Goal: Task Accomplishment & Management: Manage account settings

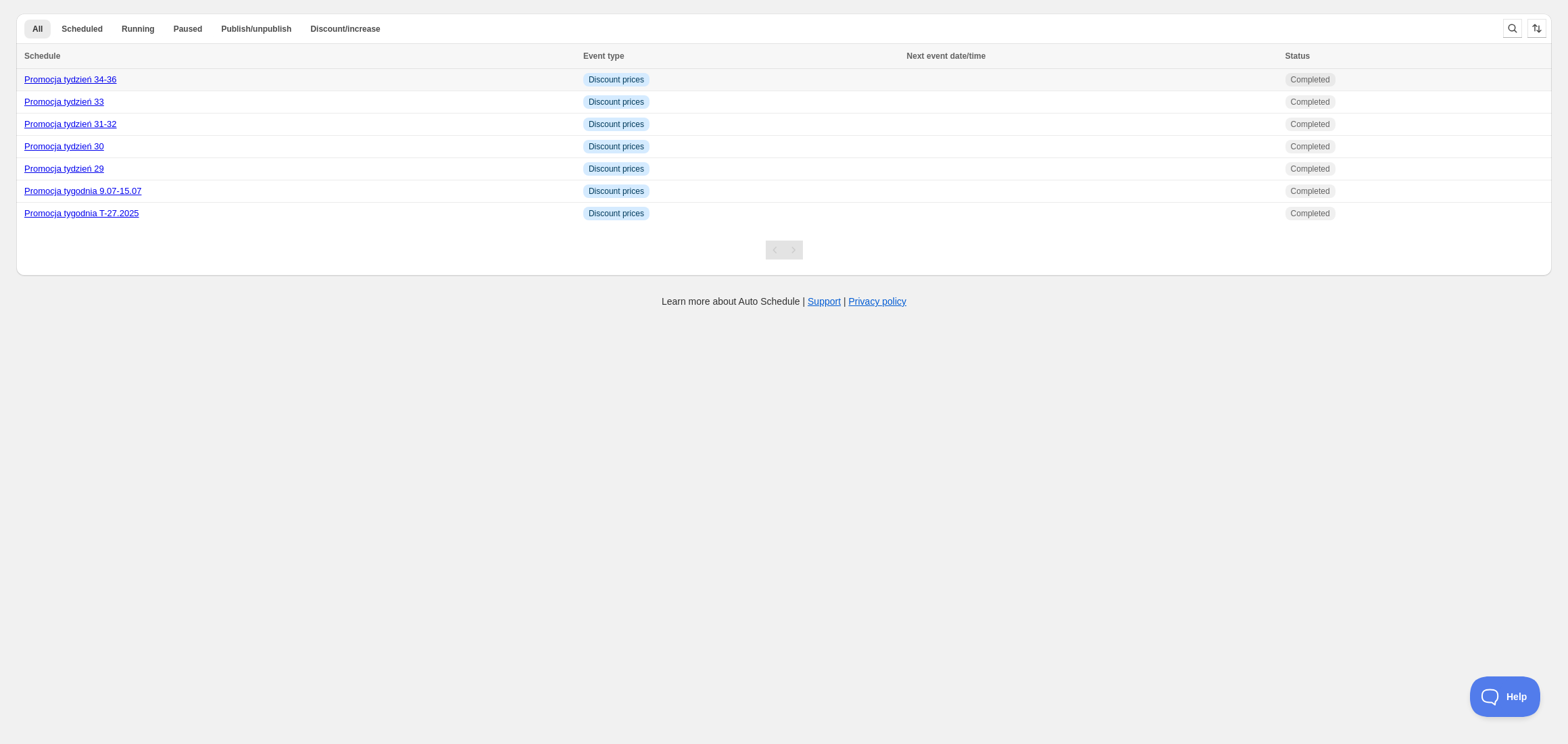
click at [60, 81] on link "Promocja tydzień 34-36" at bounding box center [71, 79] width 93 height 10
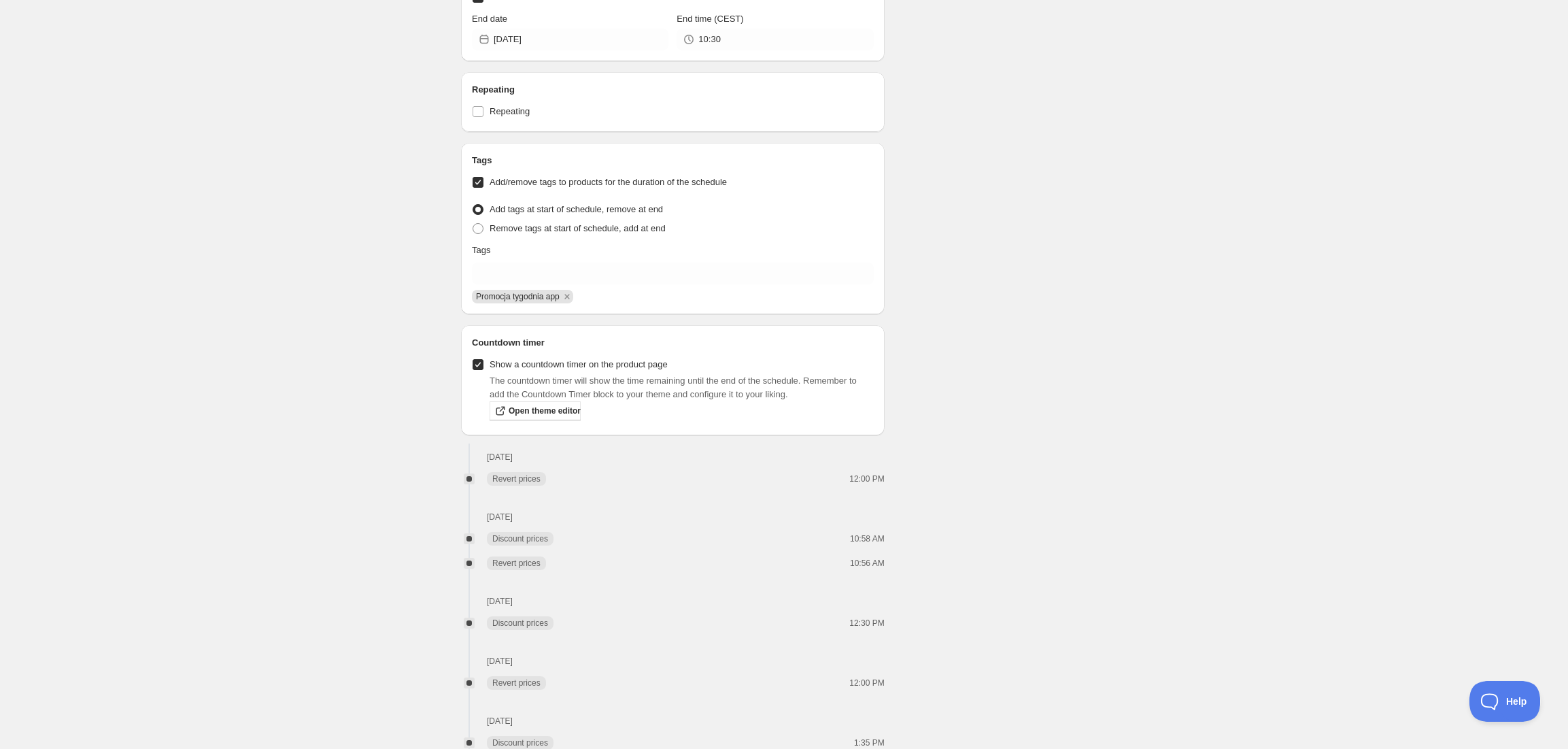
scroll to position [1361, 0]
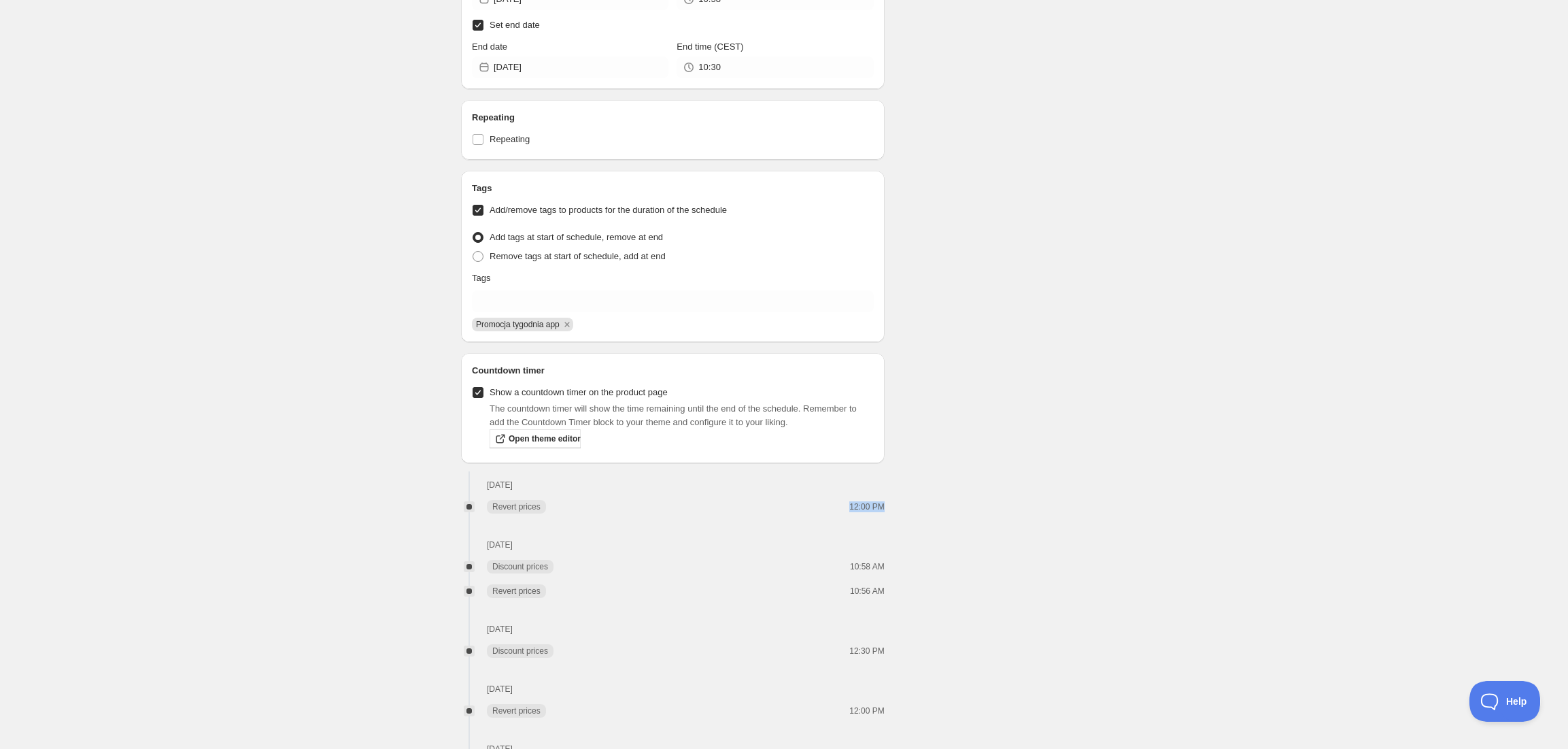
drag, startPoint x: 851, startPoint y: 512, endPoint x: 901, endPoint y: 512, distance: 50.0
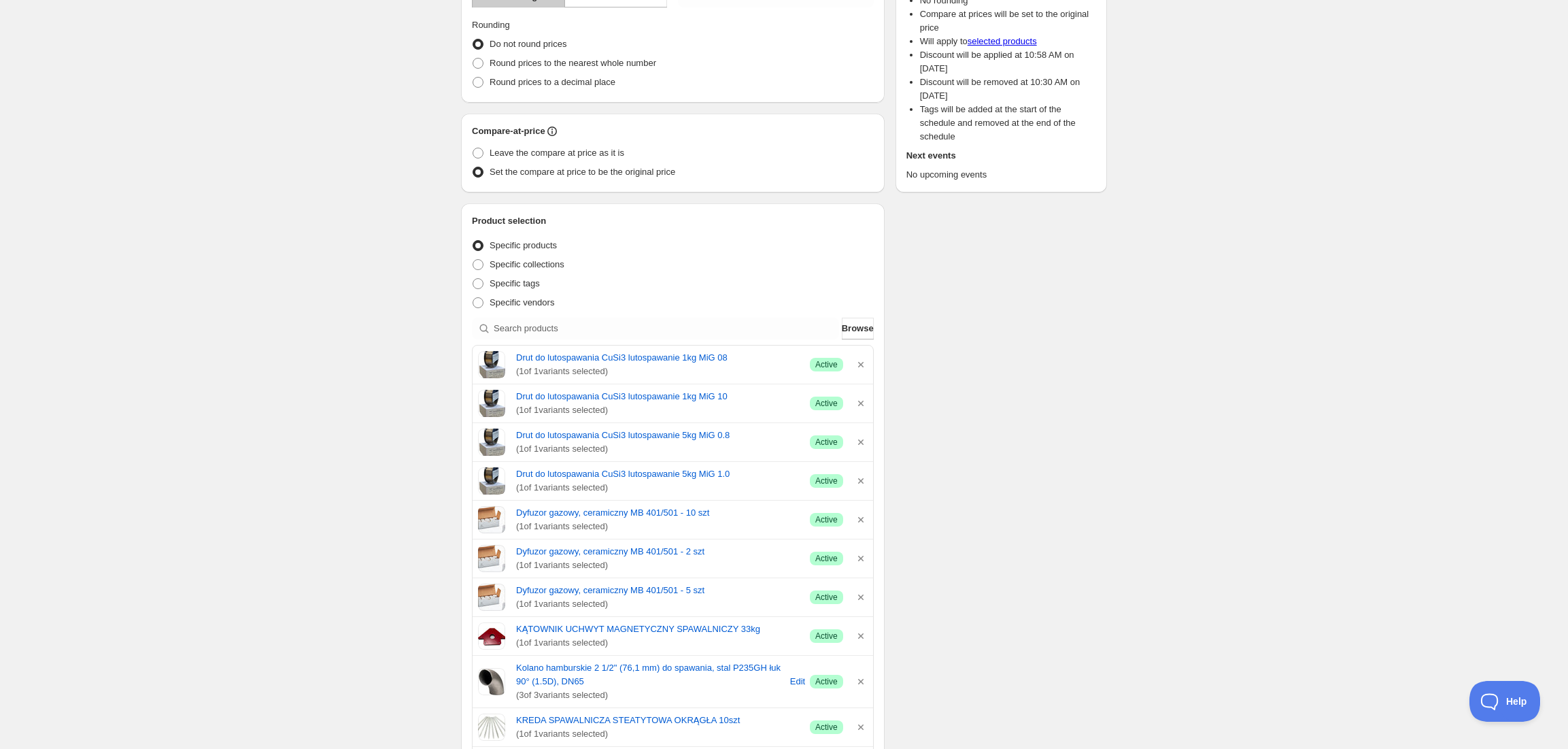
scroll to position [0, 0]
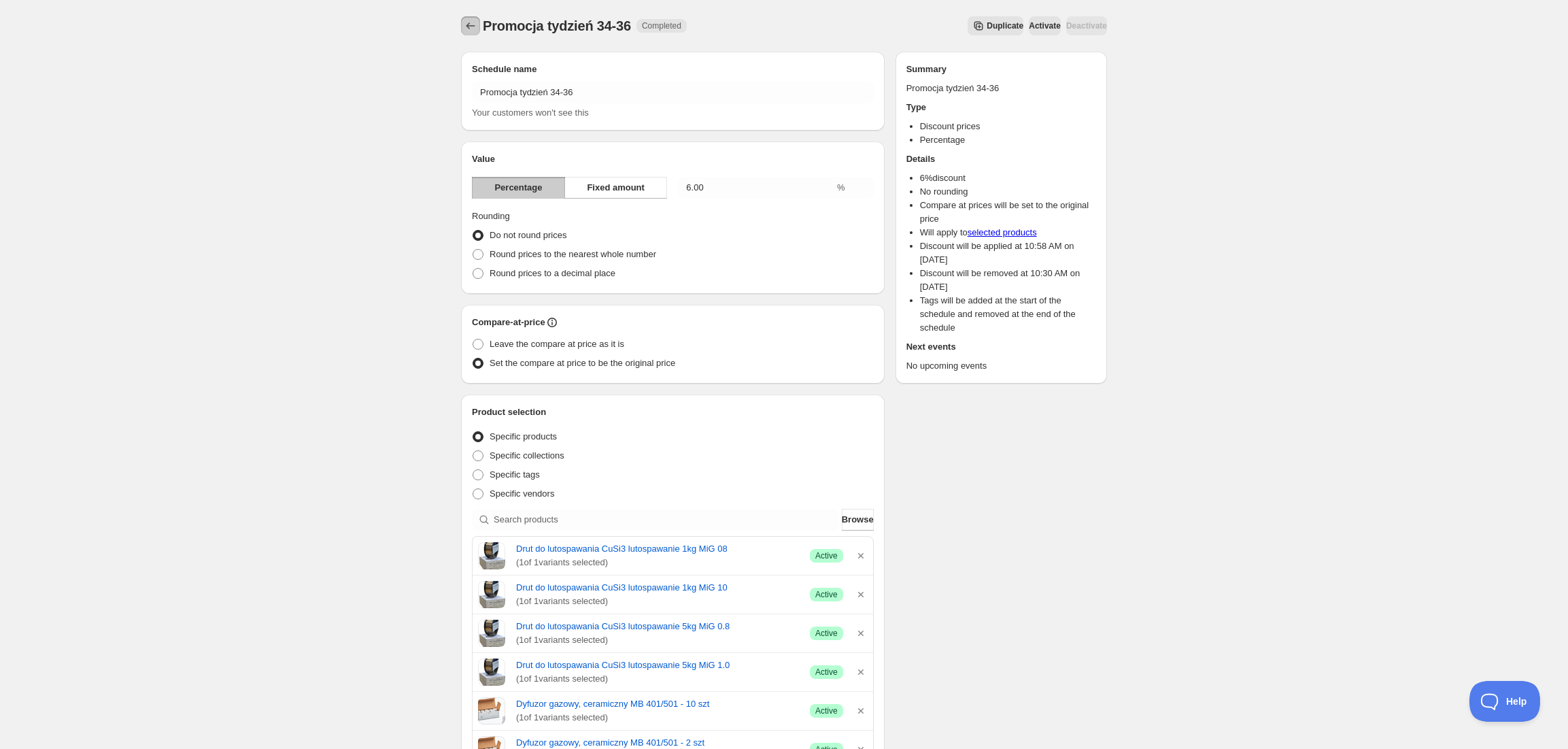
click at [469, 25] on icon "Schedules" at bounding box center [470, 25] width 13 height 13
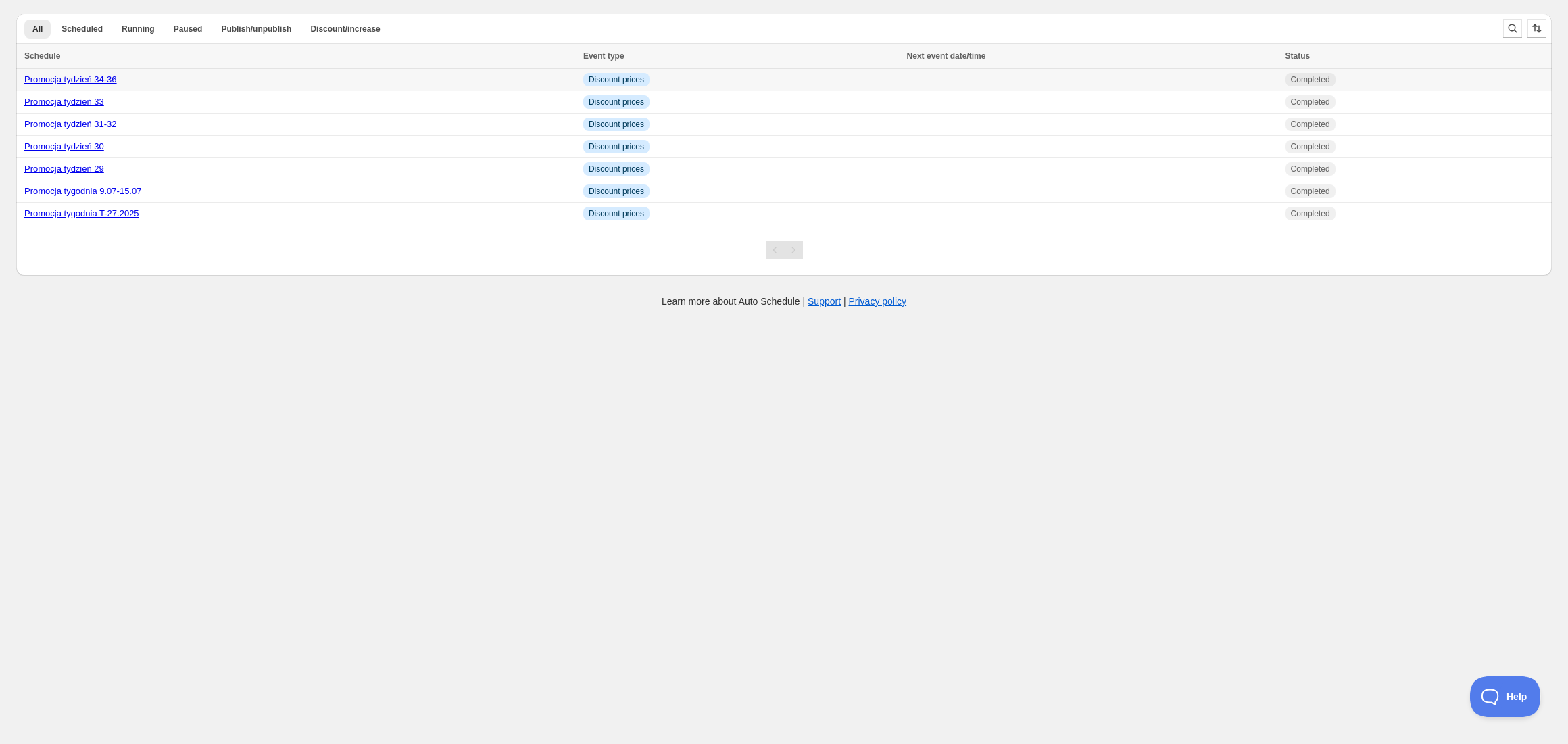
click at [96, 81] on link "Promocja tydzień 34-36" at bounding box center [71, 79] width 93 height 10
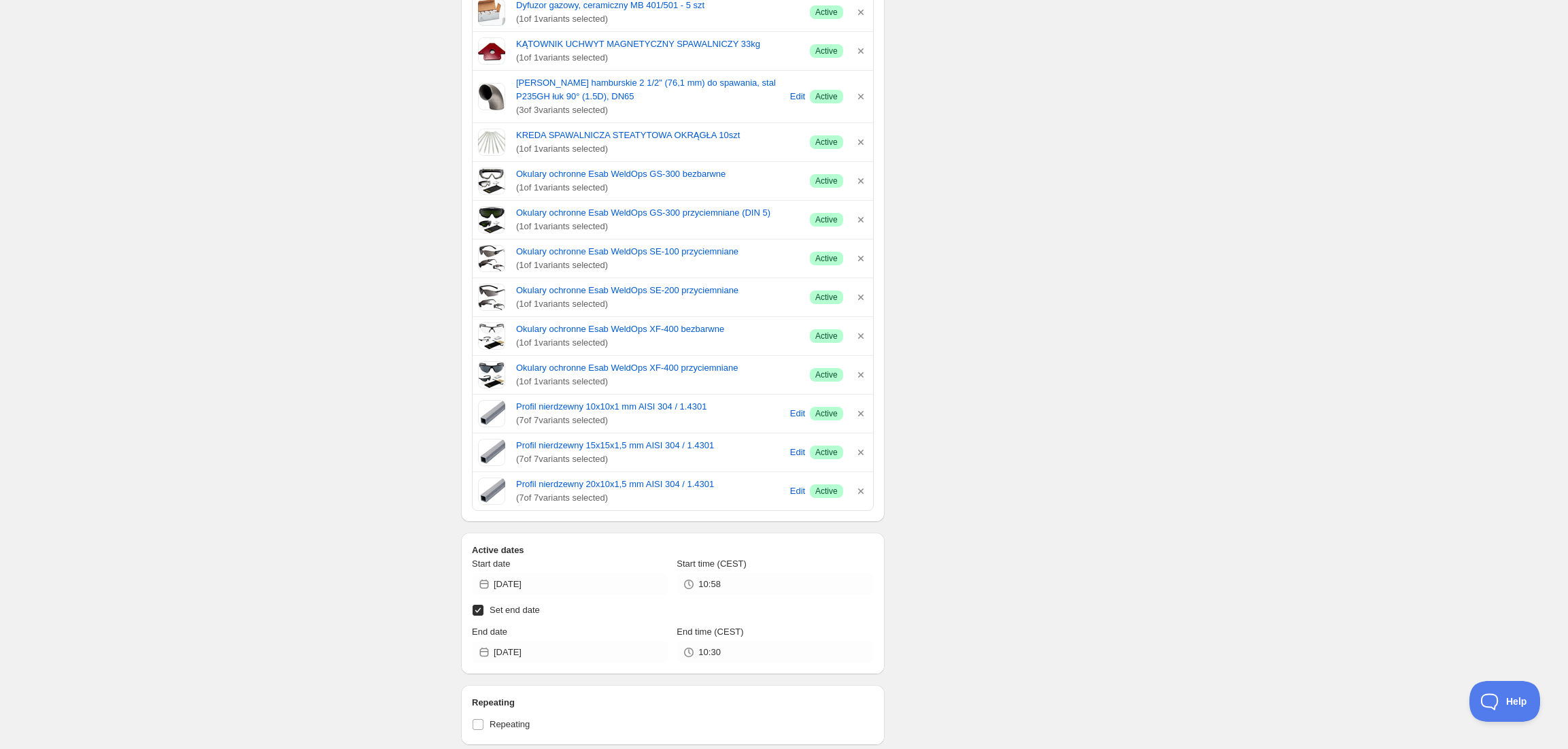
scroll to position [816, 0]
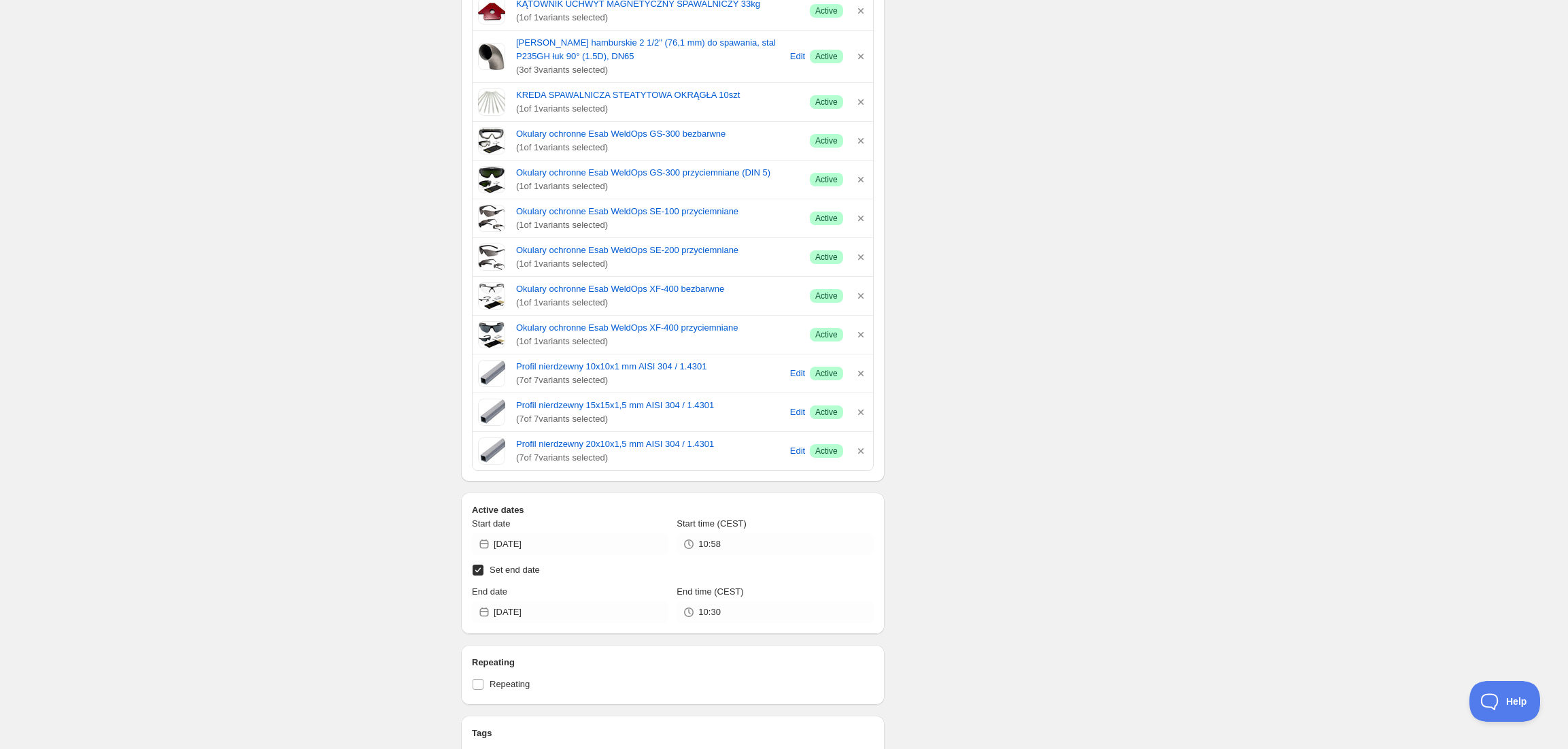
type input "[DATE]"
type input "09:19"
type input "09:20"
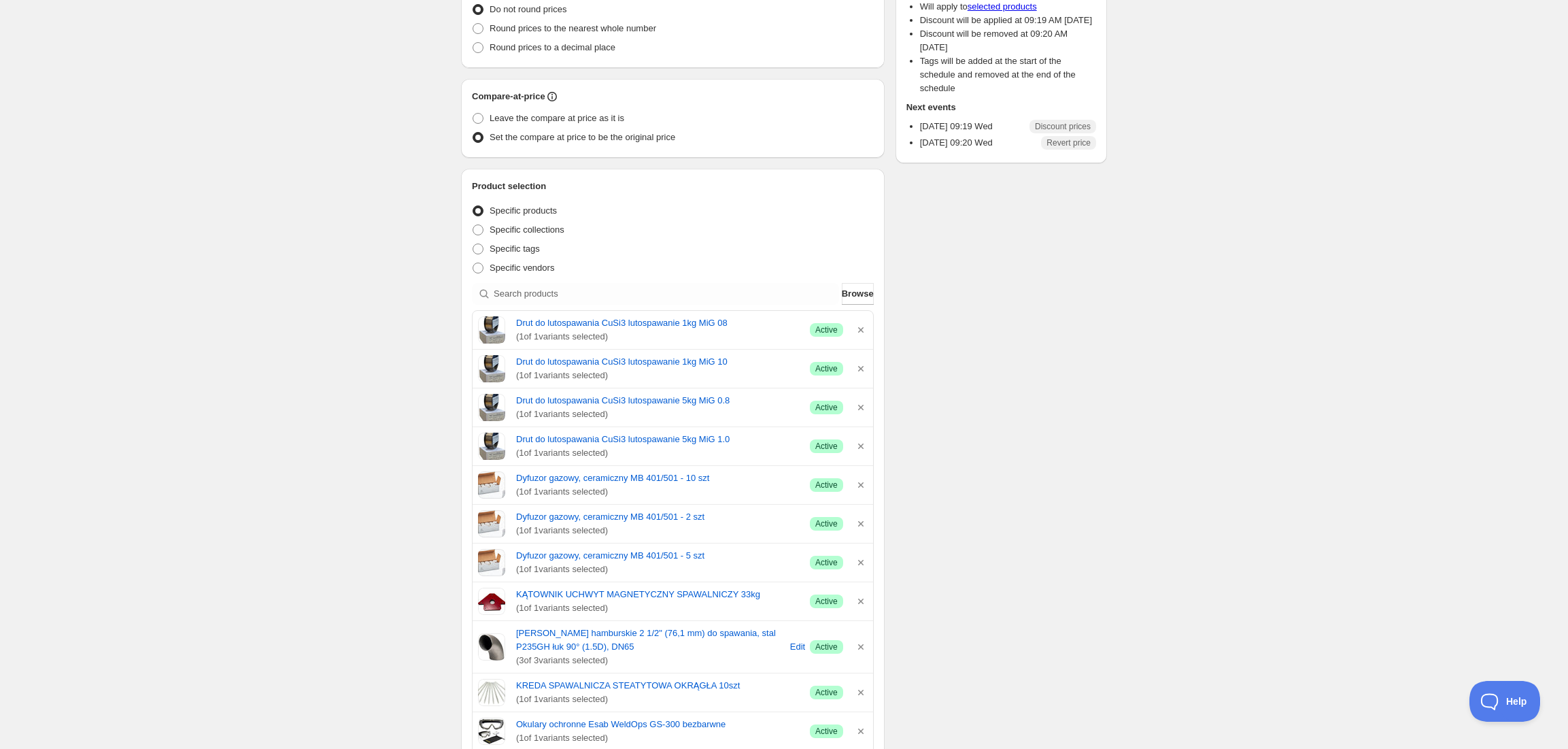
scroll to position [0, 0]
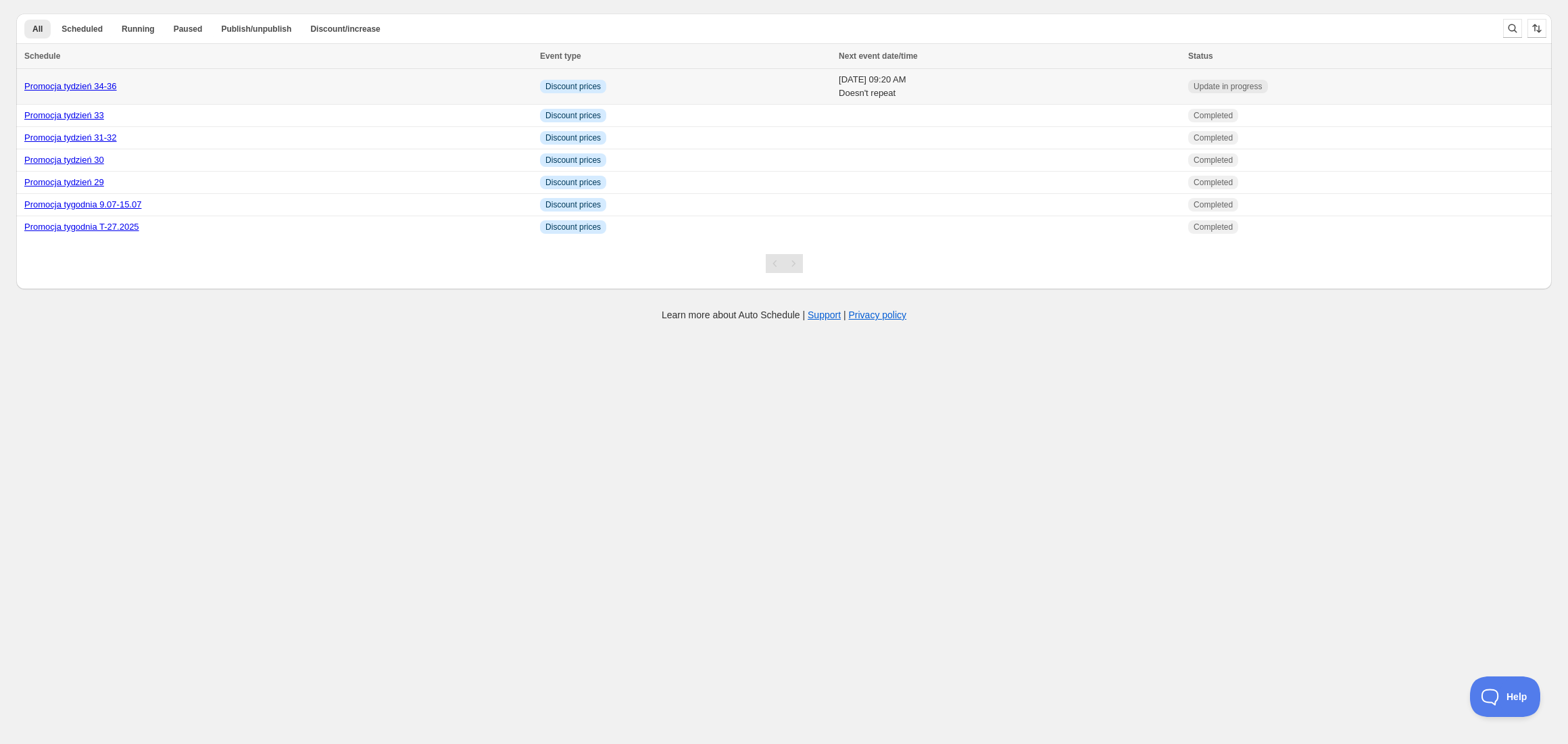
click at [74, 85] on link "Promocja tydzień 34-36" at bounding box center [71, 86] width 93 height 10
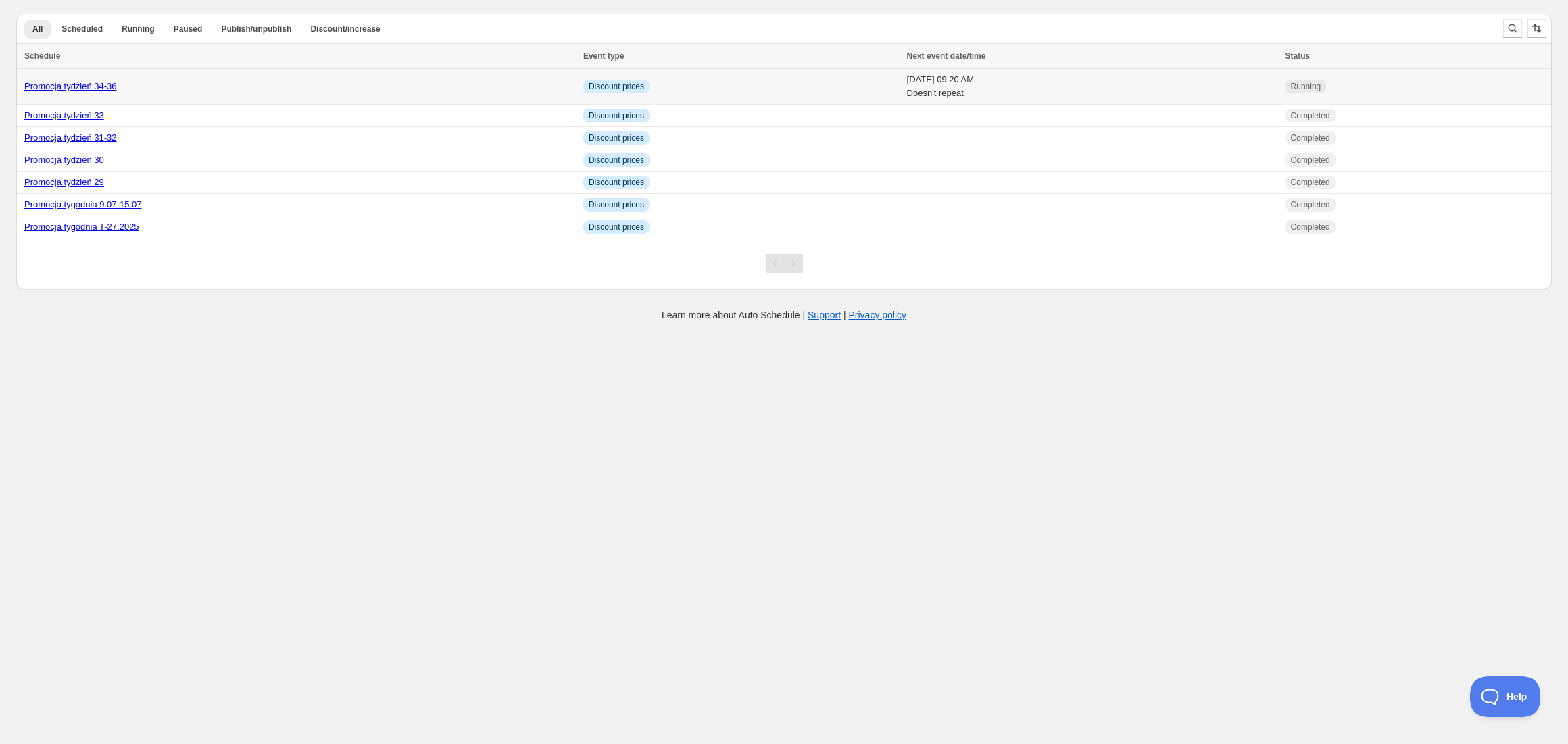
click at [93, 90] on link "Promocja tydzień 34-36" at bounding box center [71, 86] width 93 height 10
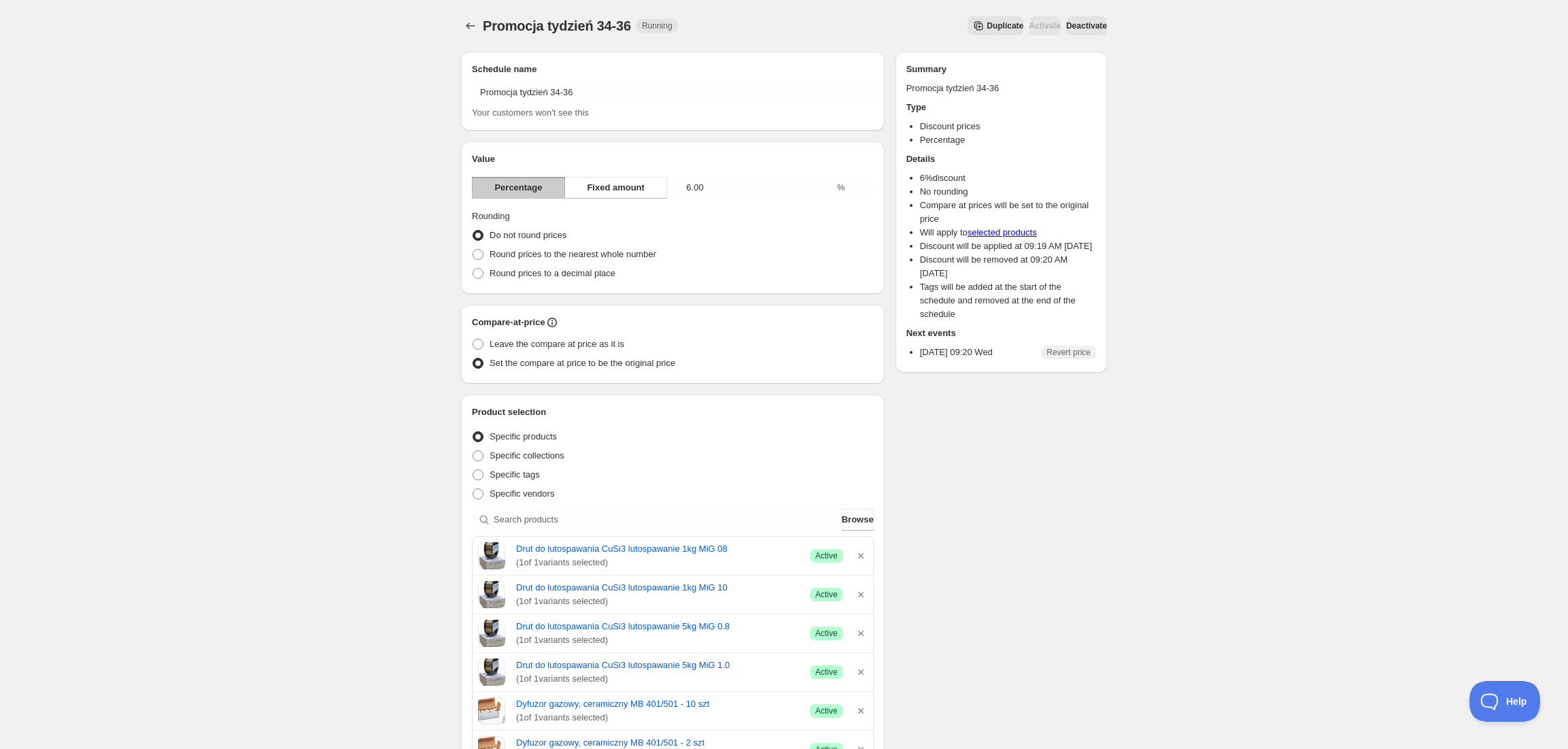
click at [1079, 28] on span "Deactivate" at bounding box center [1086, 26] width 40 height 11
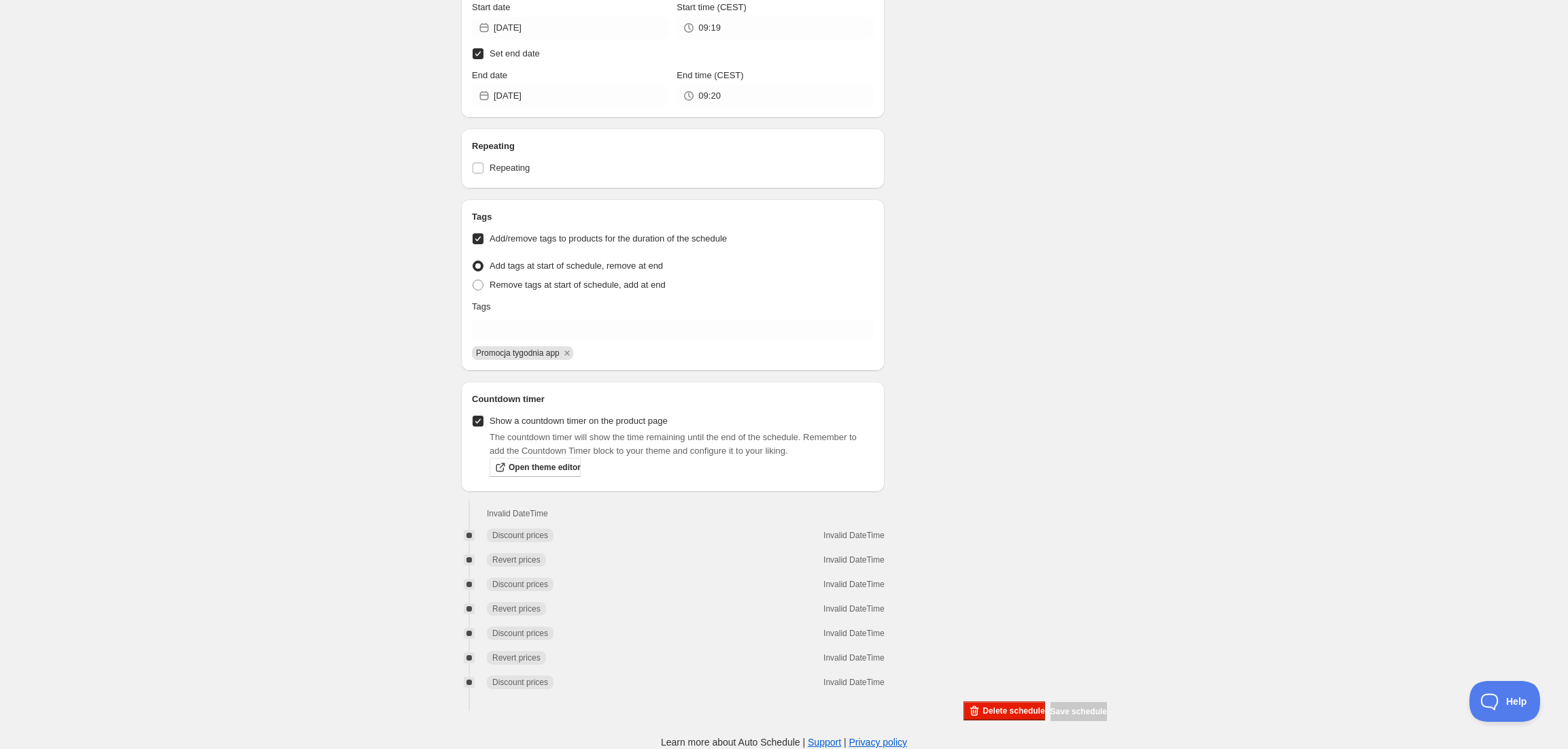
scroll to position [1440, 0]
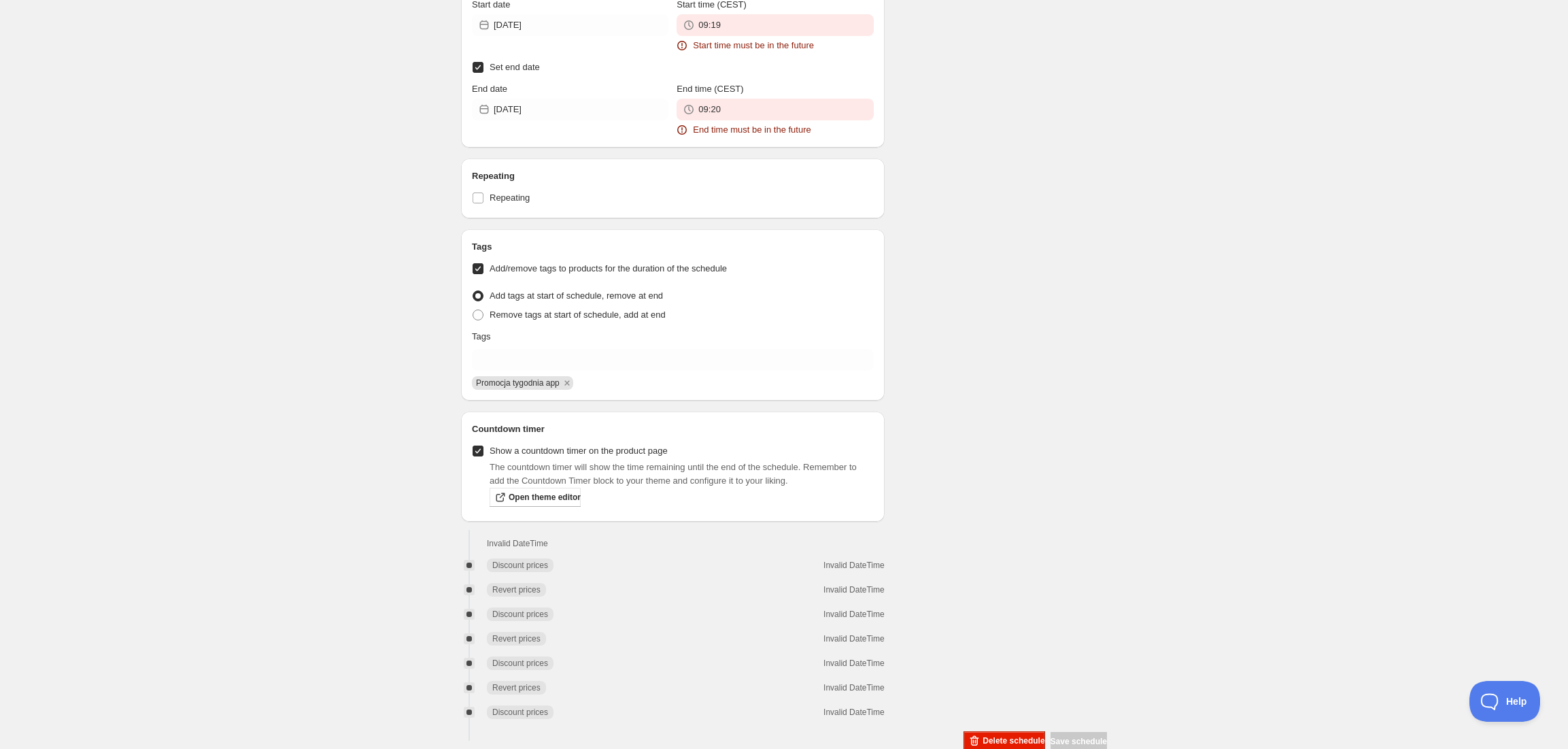
type input "10:30"
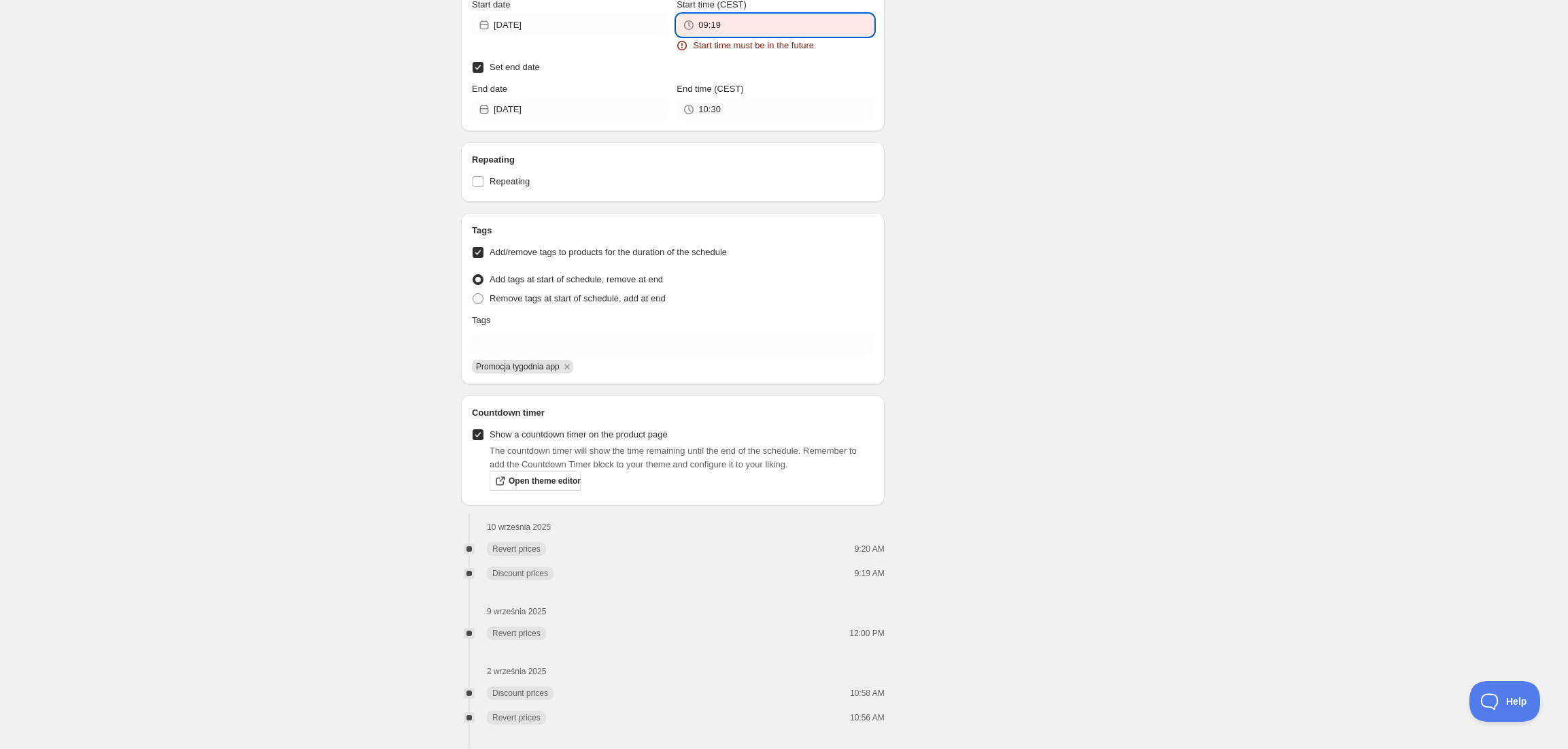
click at [745, 30] on input "09:19" at bounding box center [786, 25] width 174 height 22
click at [711, 75] on button "09:20" at bounding box center [776, 76] width 189 height 22
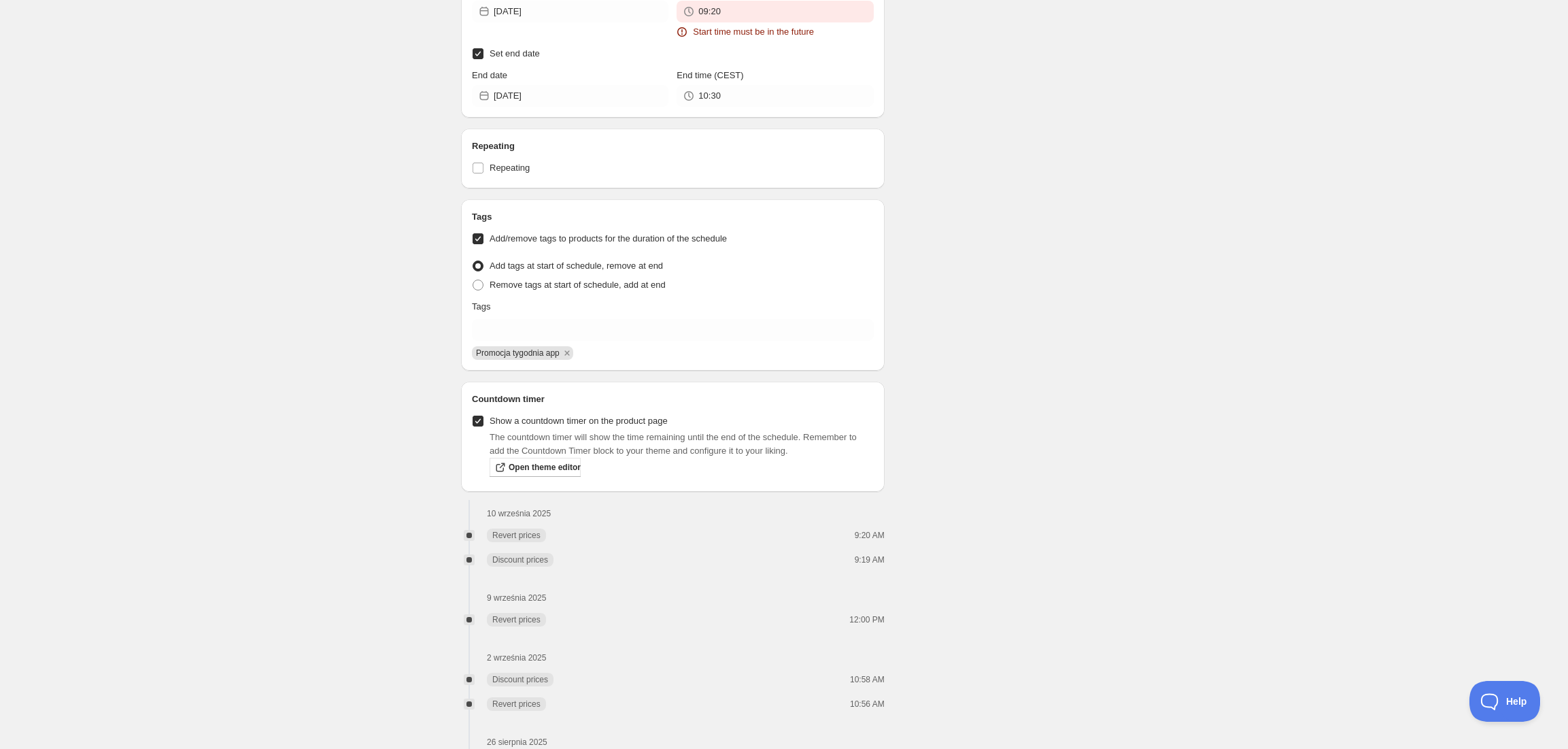
scroll to position [1426, 0]
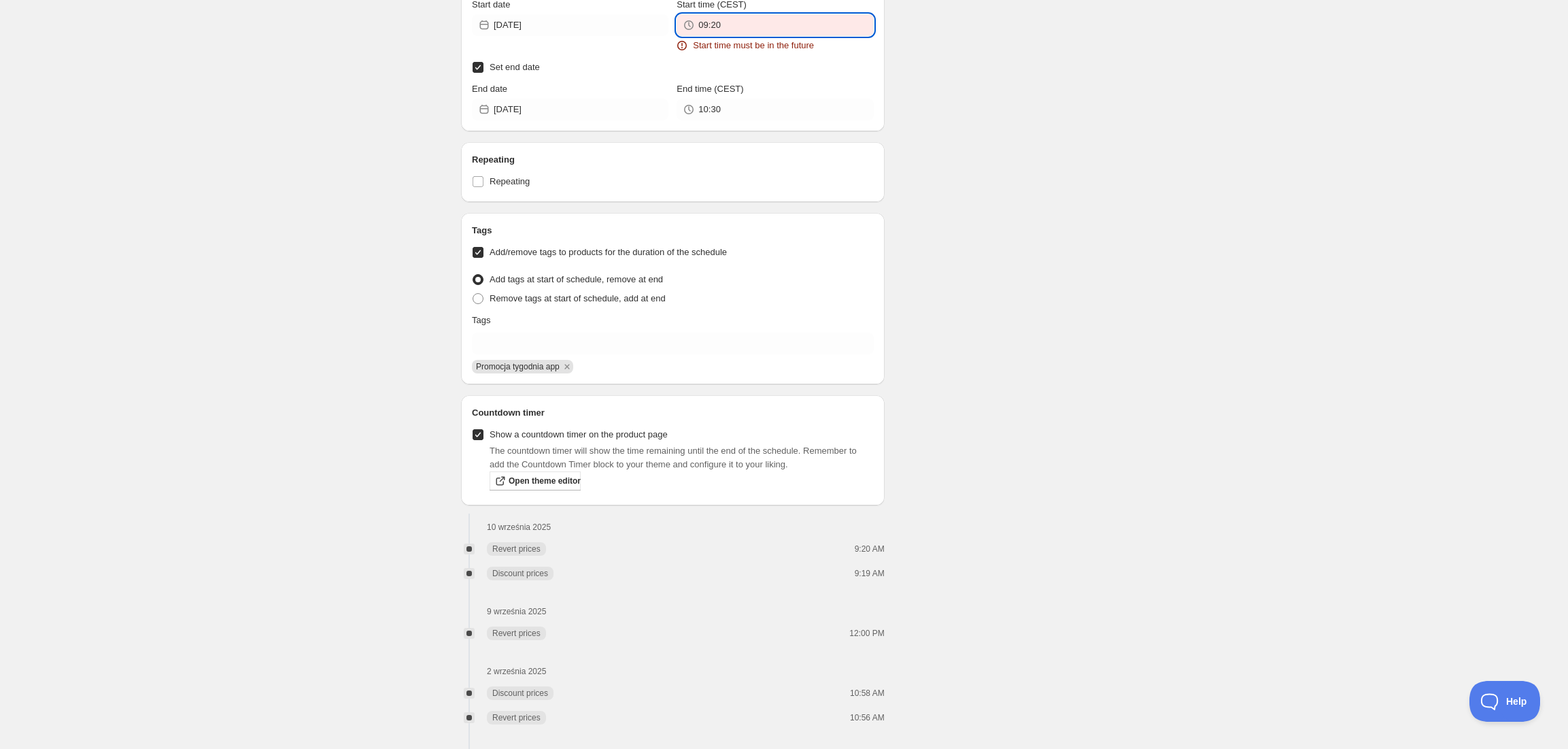
click at [749, 29] on input "09:20" at bounding box center [786, 25] width 174 height 22
click at [714, 72] on button "09:21" at bounding box center [776, 76] width 189 height 22
type input "09:21"
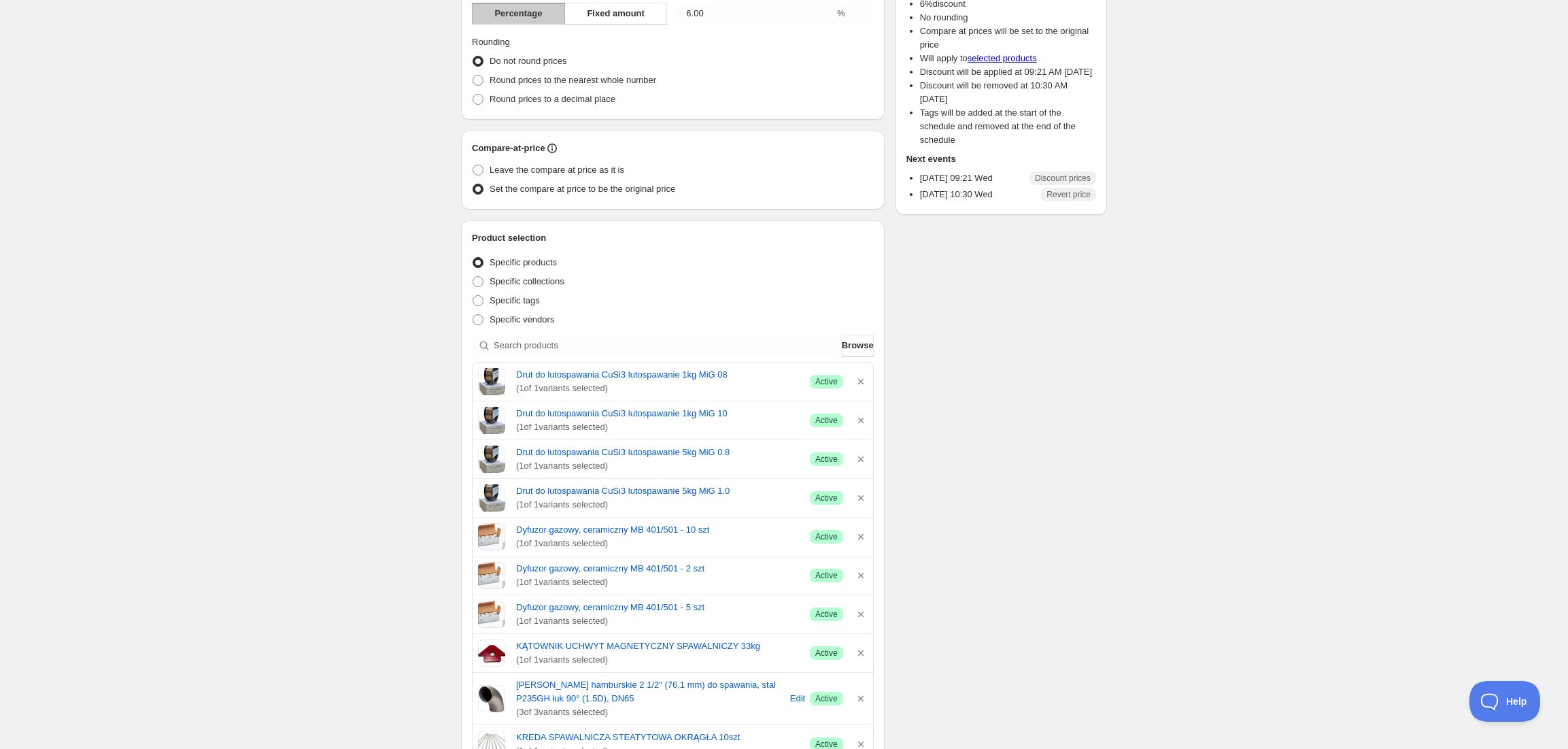
scroll to position [0, 0]
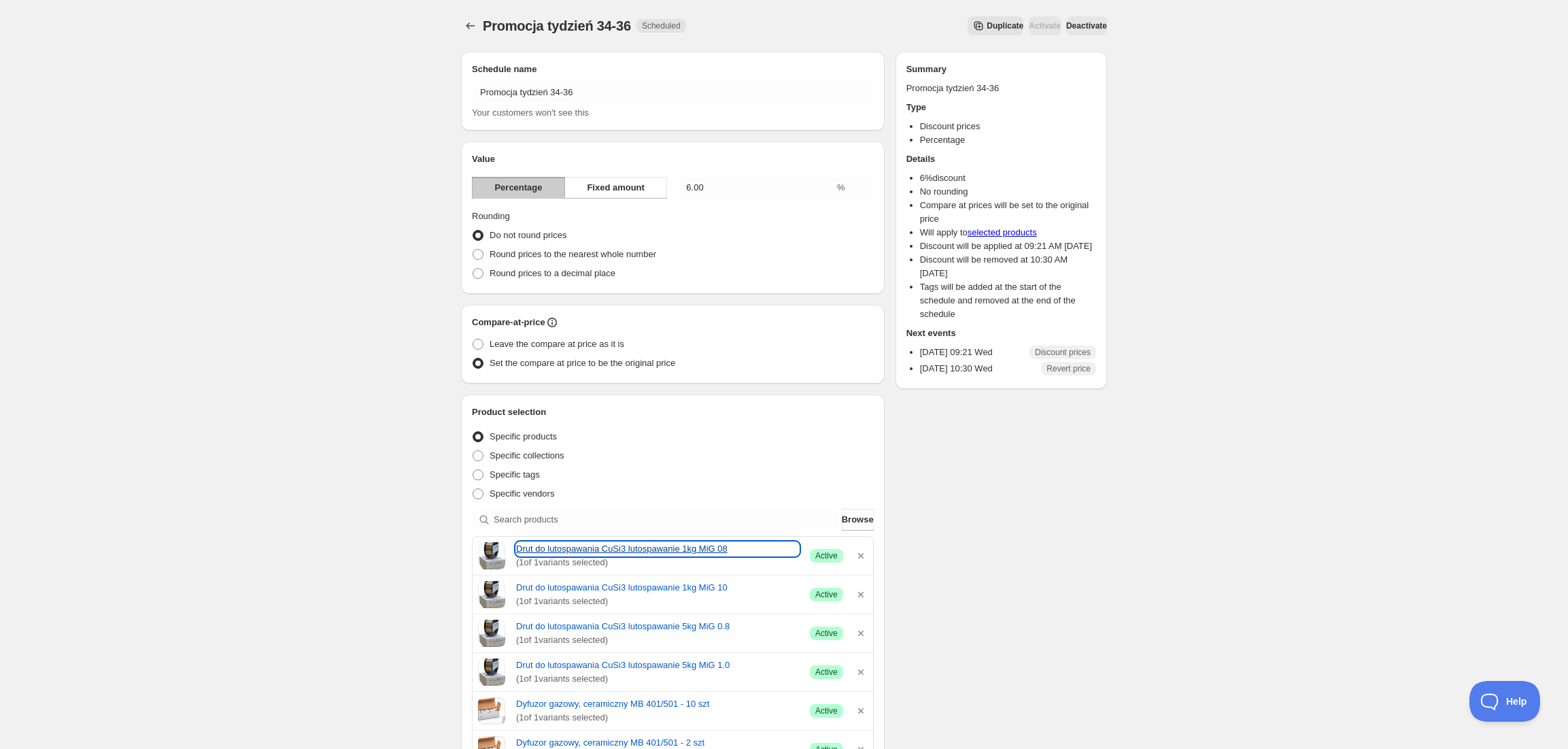
click at [619, 551] on link "Drut do lutospawania CuSi3 lutospawanie 1kg MiG 08" at bounding box center [657, 548] width 283 height 13
click at [479, 31] on button "Schedules" at bounding box center [470, 25] width 19 height 19
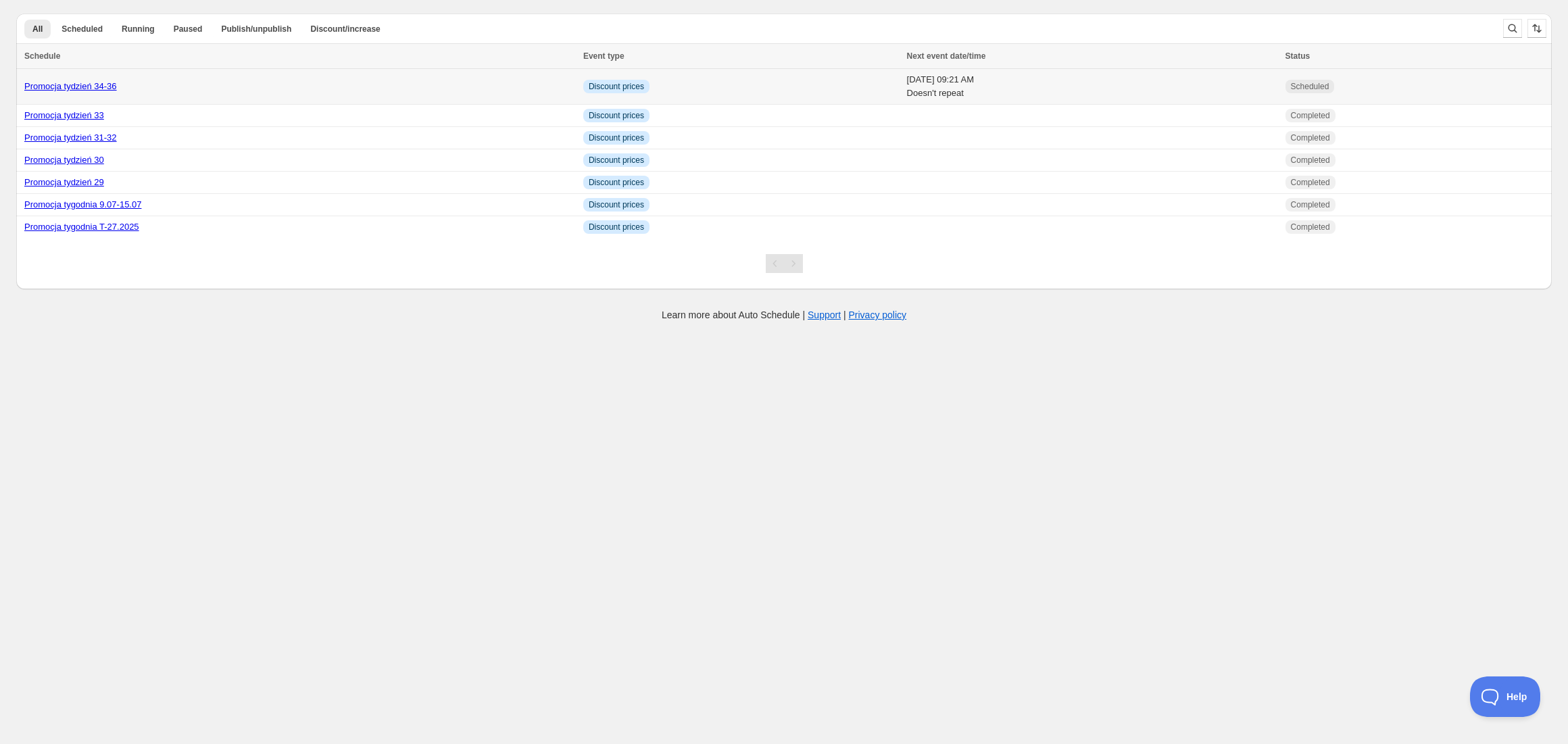
click at [39, 79] on div "Promocja tydzień 34-36" at bounding box center [299, 86] width 551 height 13
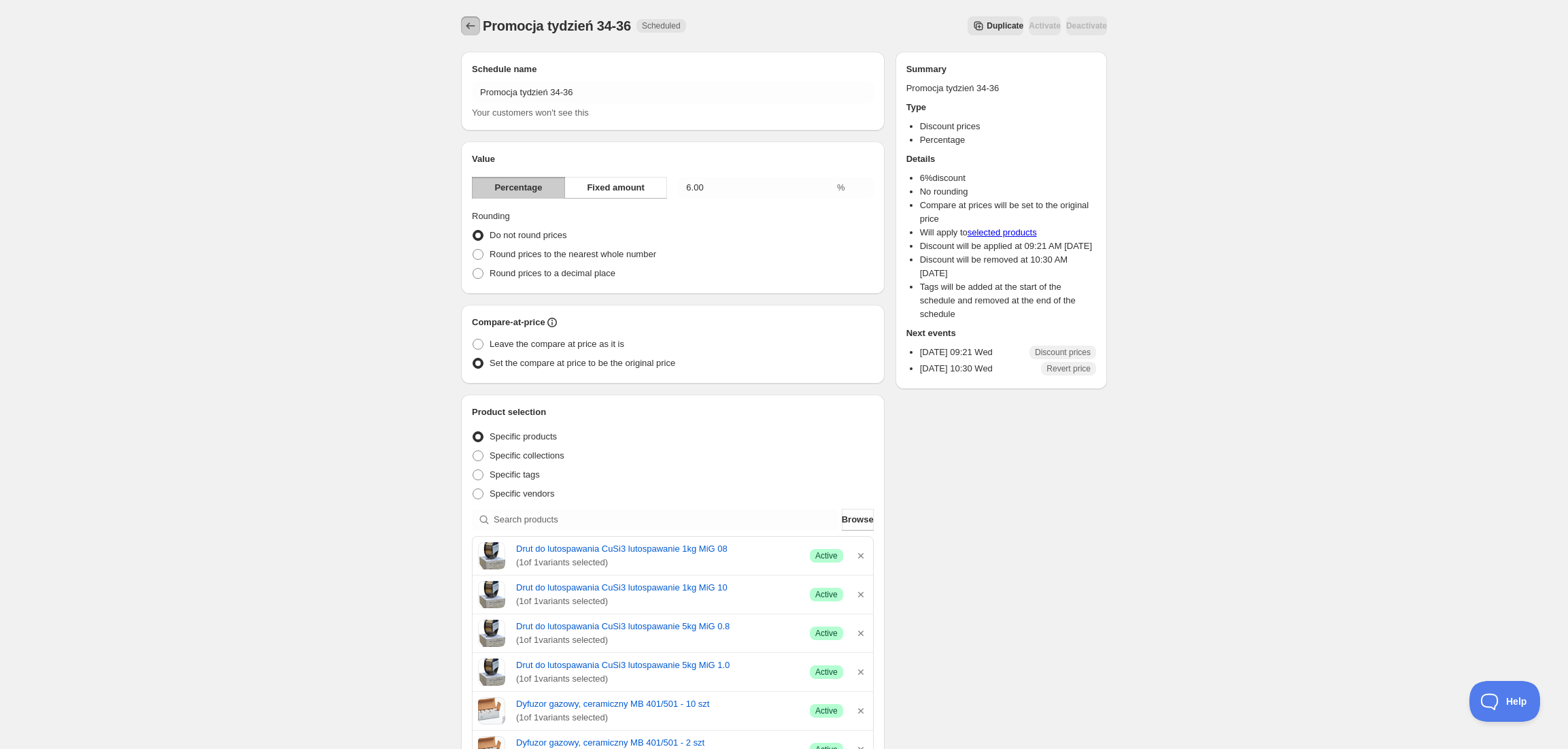
click at [470, 31] on icon "Schedules" at bounding box center [470, 25] width 13 height 13
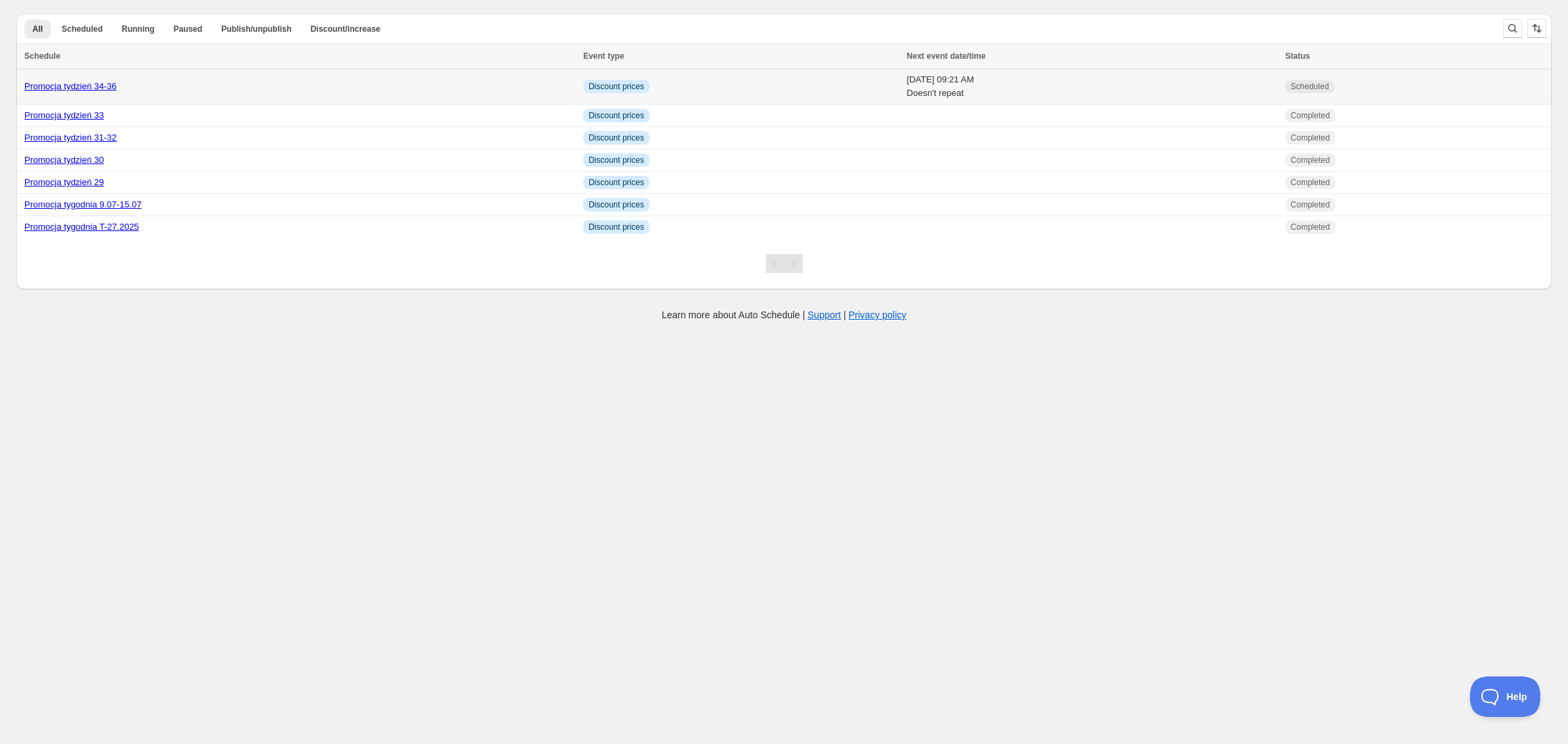
click at [63, 90] on link "Promocja tydzień 34-36" at bounding box center [71, 86] width 93 height 10
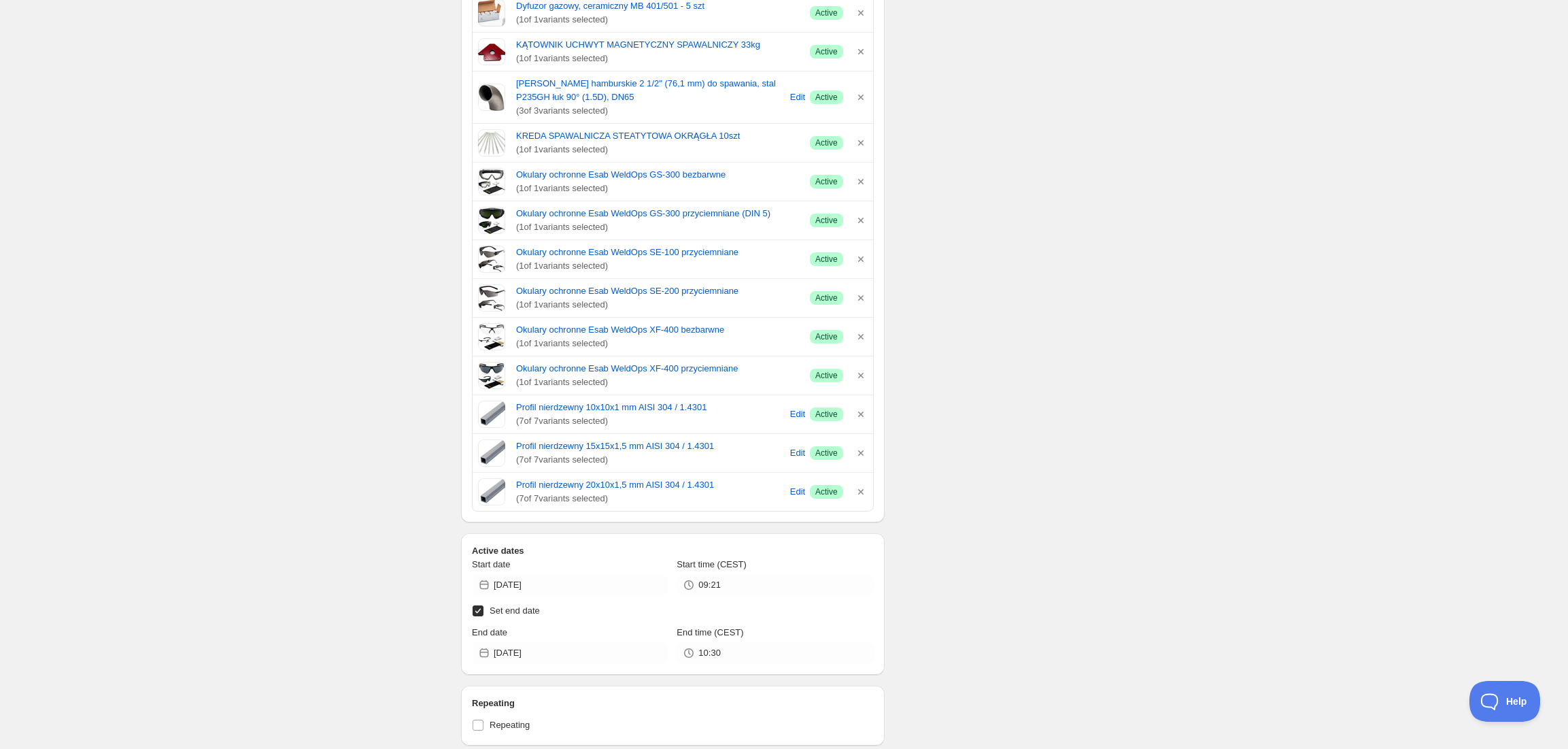
scroll to position [1536, 0]
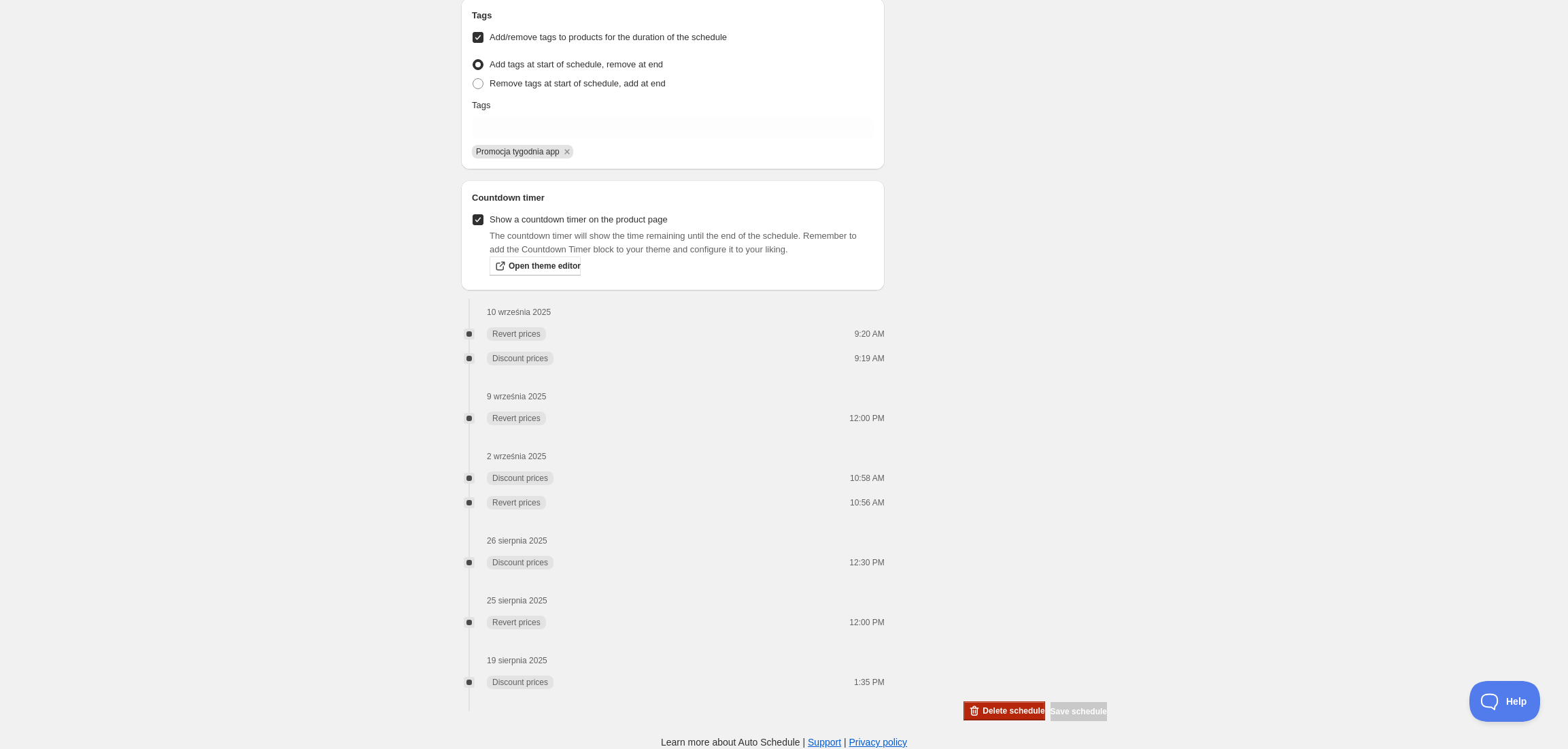
click at [967, 706] on icon "button" at bounding box center [974, 710] width 13 height 13
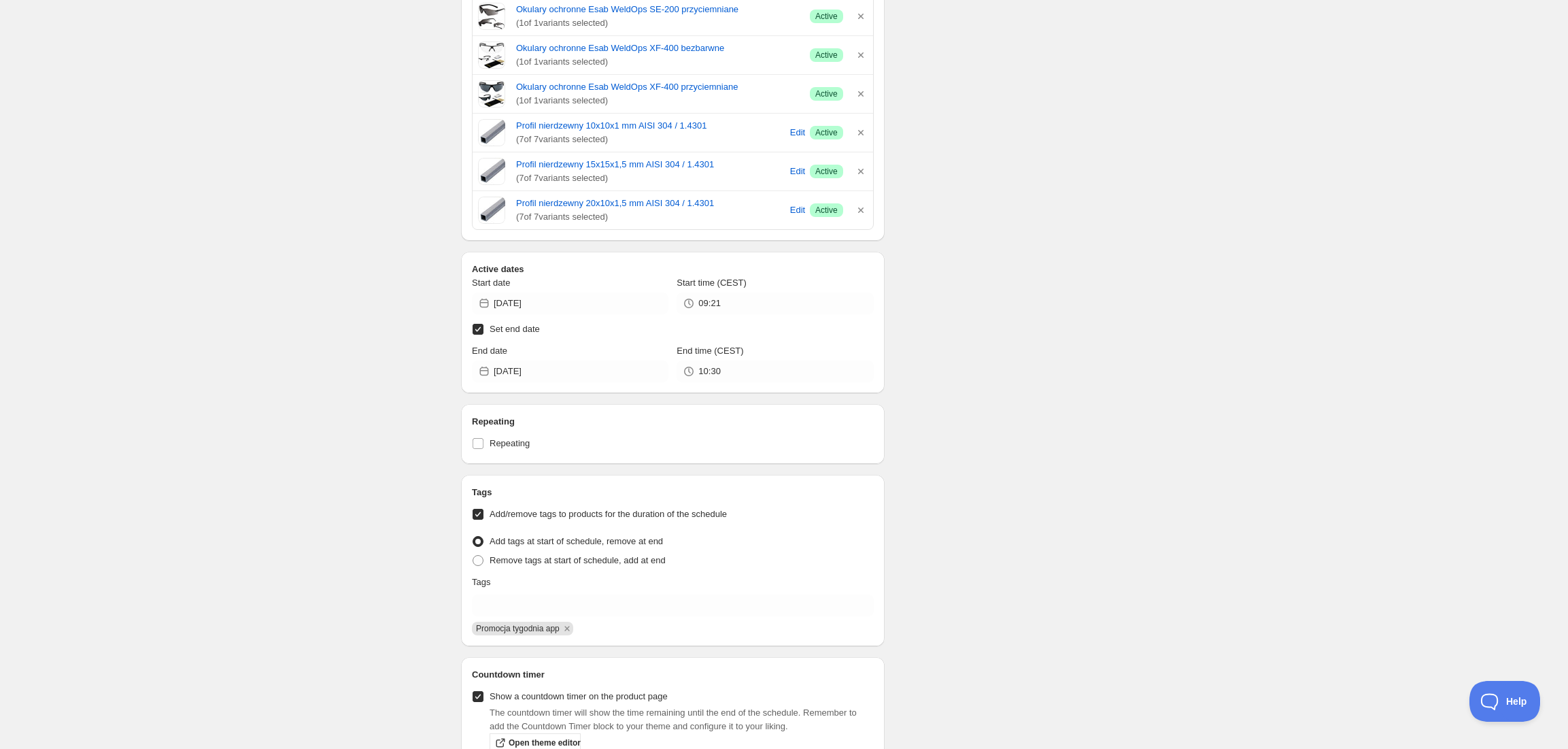
scroll to position [816, 0]
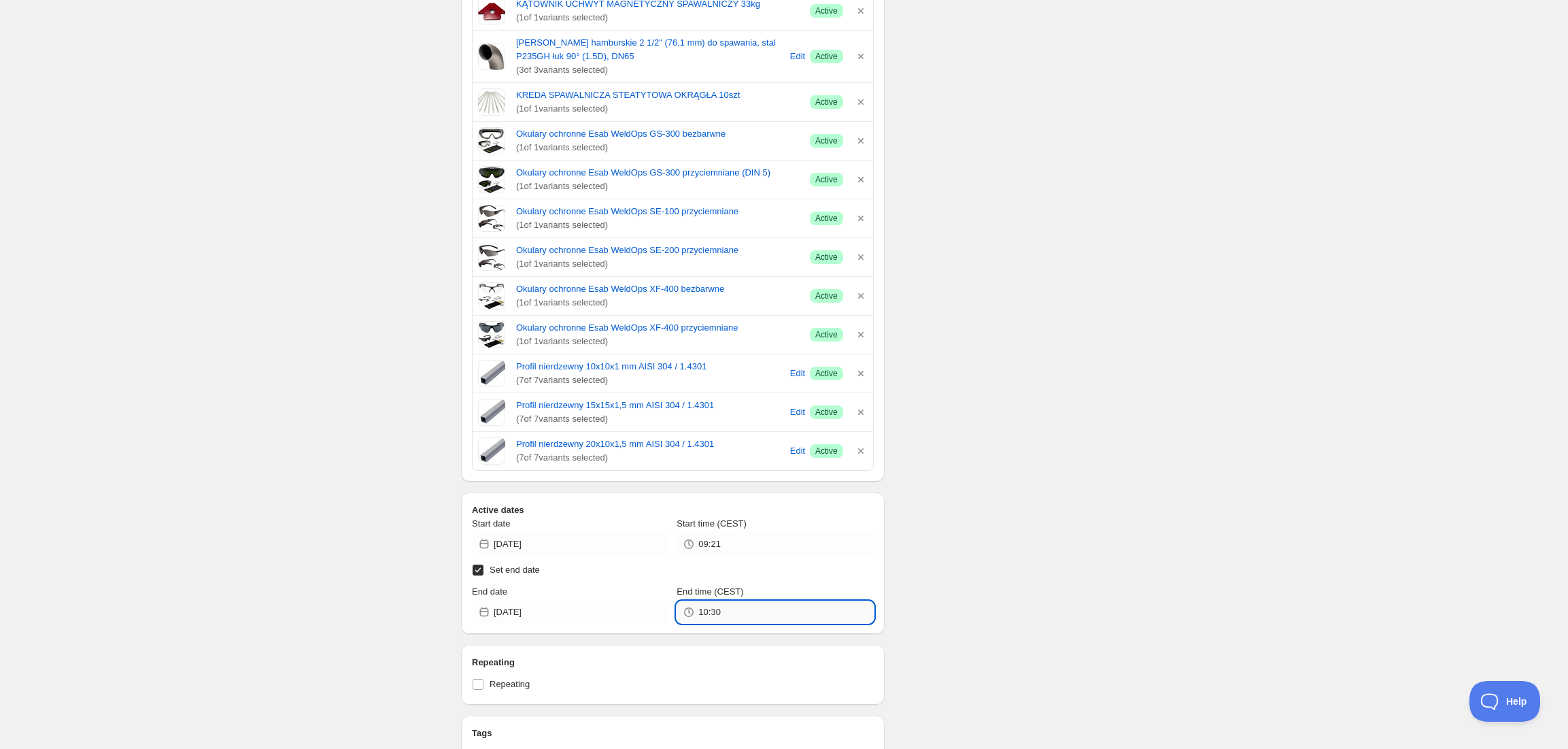
click at [725, 619] on input "10:30" at bounding box center [786, 612] width 174 height 22
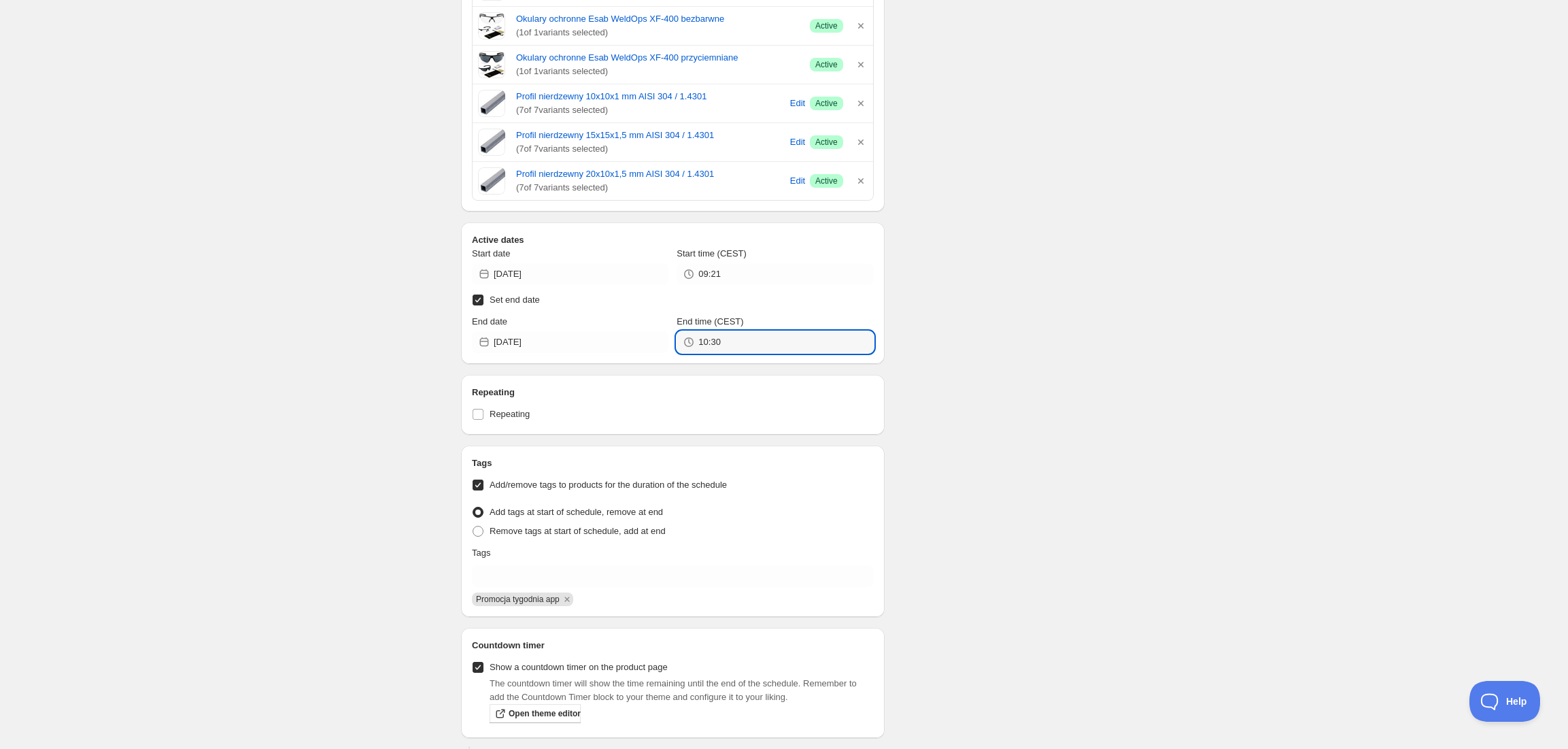
scroll to position [1088, 0]
click at [755, 351] on input "10:30" at bounding box center [786, 340] width 174 height 22
drag, startPoint x: 747, startPoint y: 346, endPoint x: 640, endPoint y: 336, distance: 107.5
click at [640, 336] on div "End date [DATE] End time (CEST) 10:30" at bounding box center [673, 332] width 402 height 38
type input "09:22"
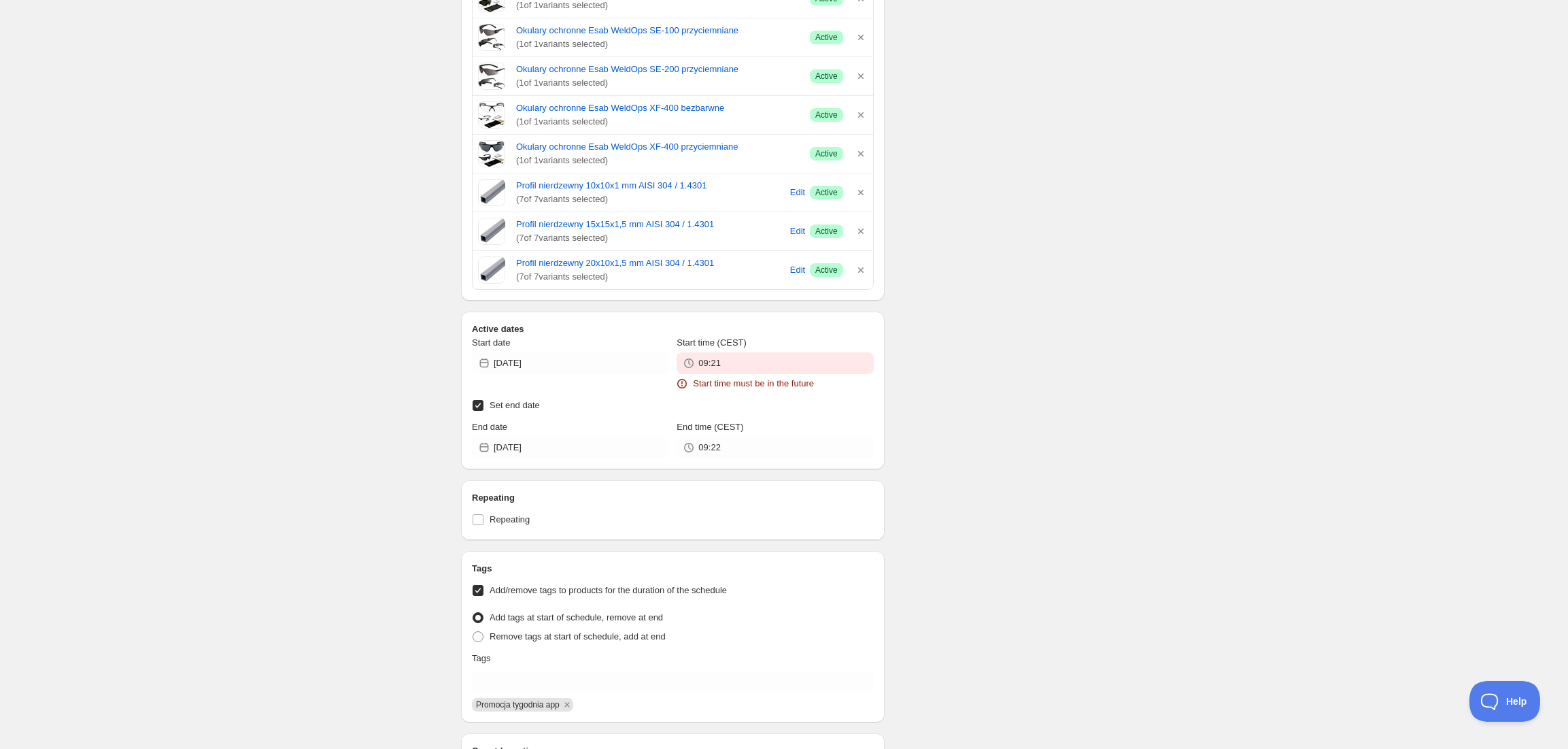
scroll to position [1180, 0]
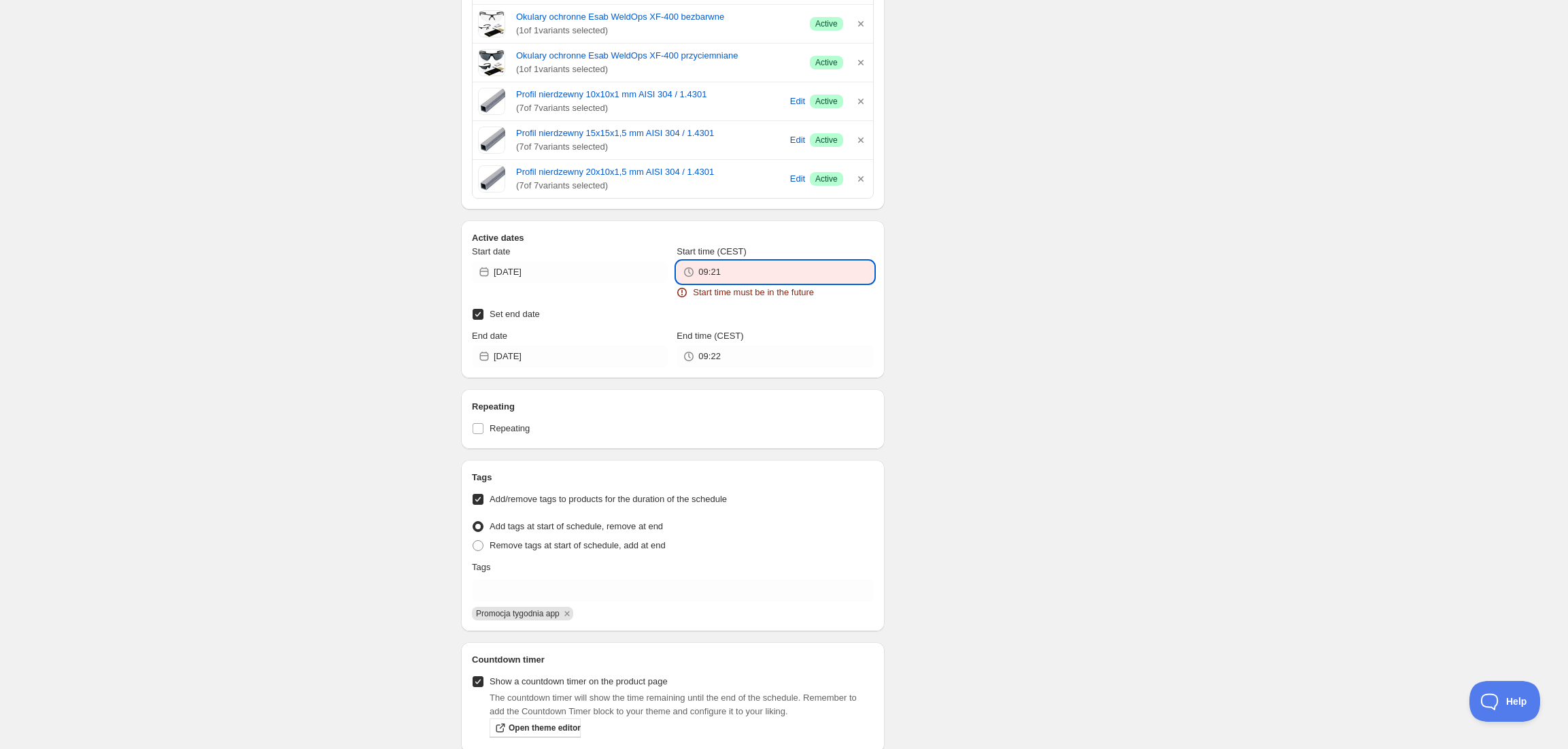
click at [714, 275] on input "09:21" at bounding box center [786, 272] width 174 height 22
drag, startPoint x: 734, startPoint y: 325, endPoint x: 902, endPoint y: 311, distance: 168.6
click at [736, 325] on button "09:22" at bounding box center [776, 322] width 189 height 22
type input "09:22"
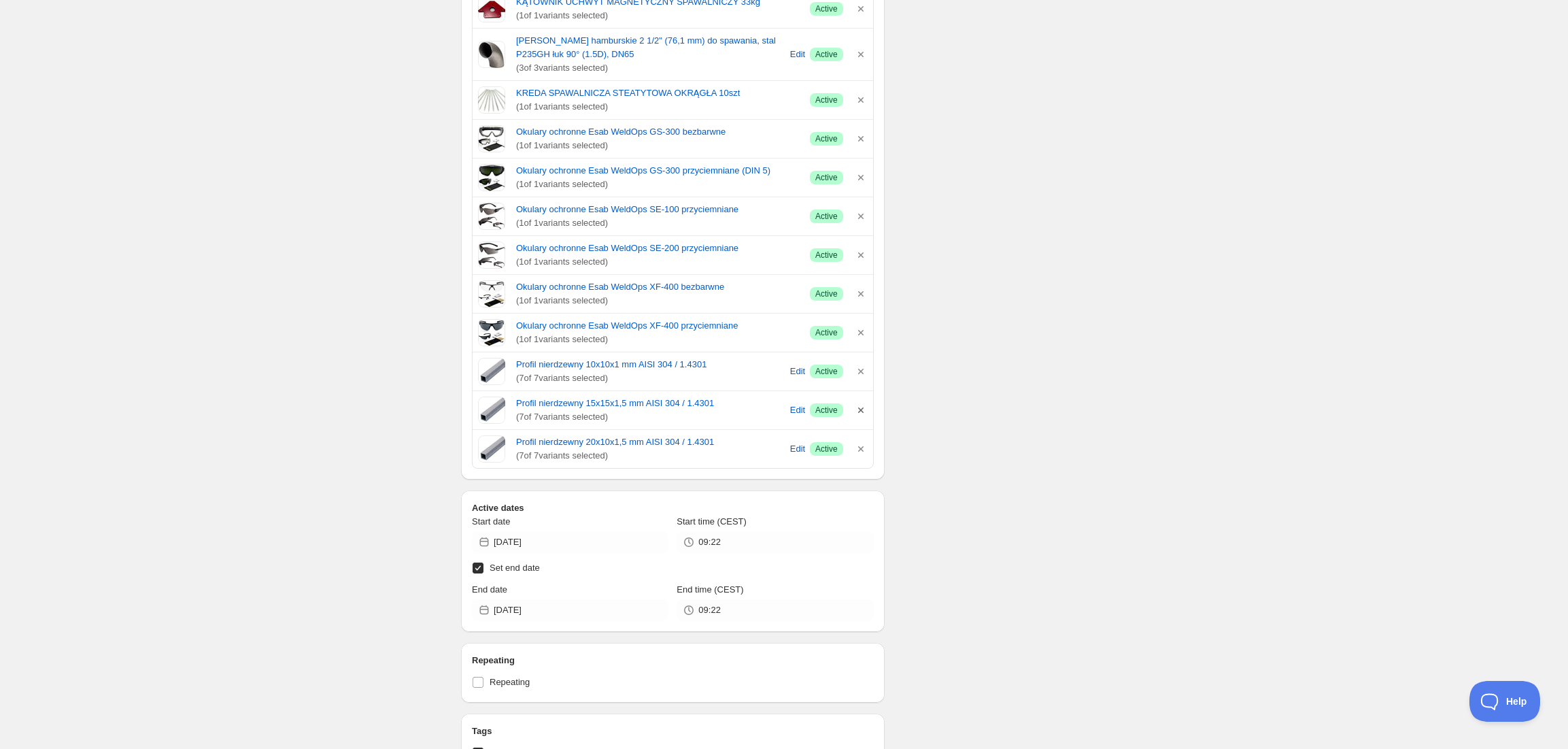
scroll to position [907, 0]
click at [860, 456] on icon "button" at bounding box center [860, 450] width 13 height 13
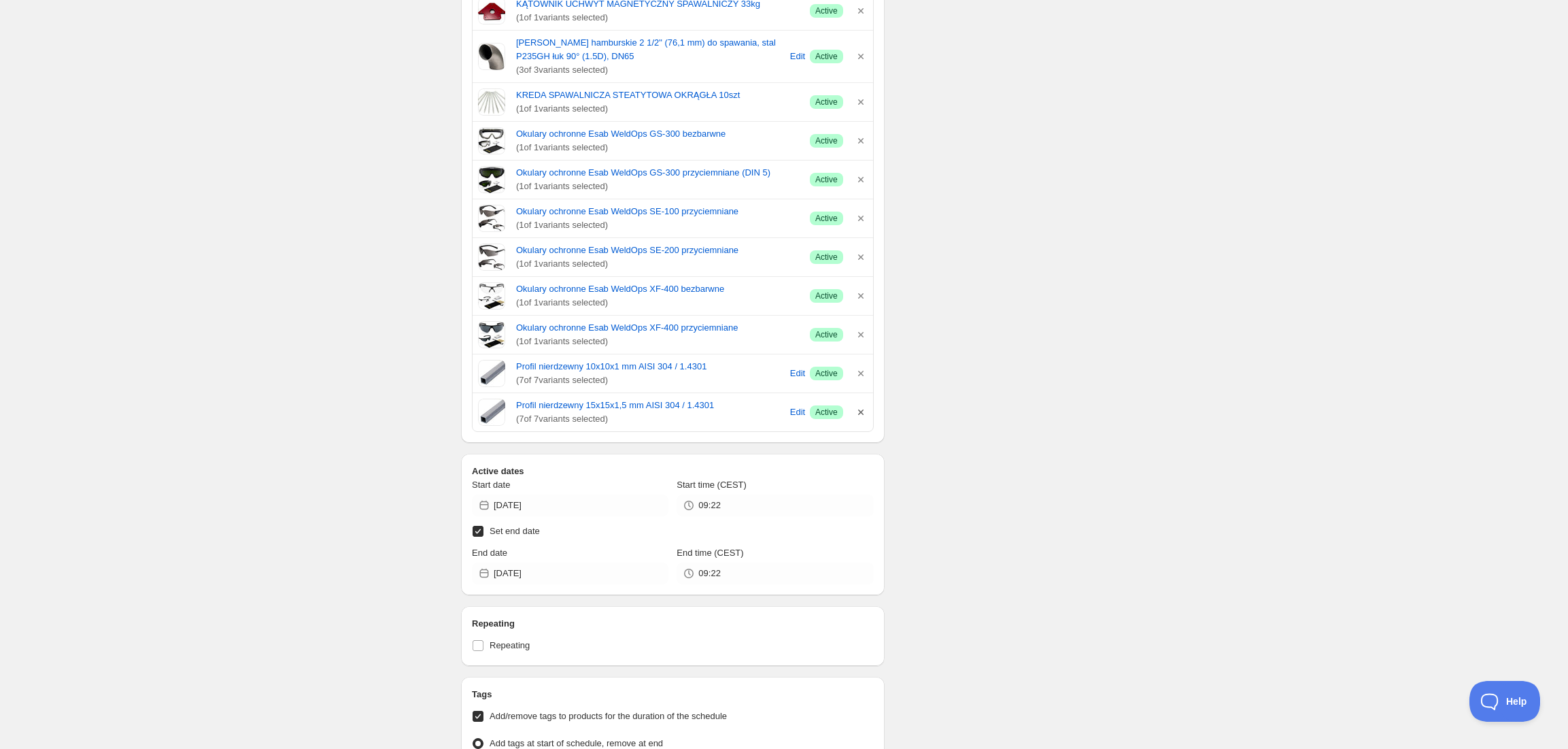
click at [861, 415] on icon "button" at bounding box center [861, 412] width 5 height 5
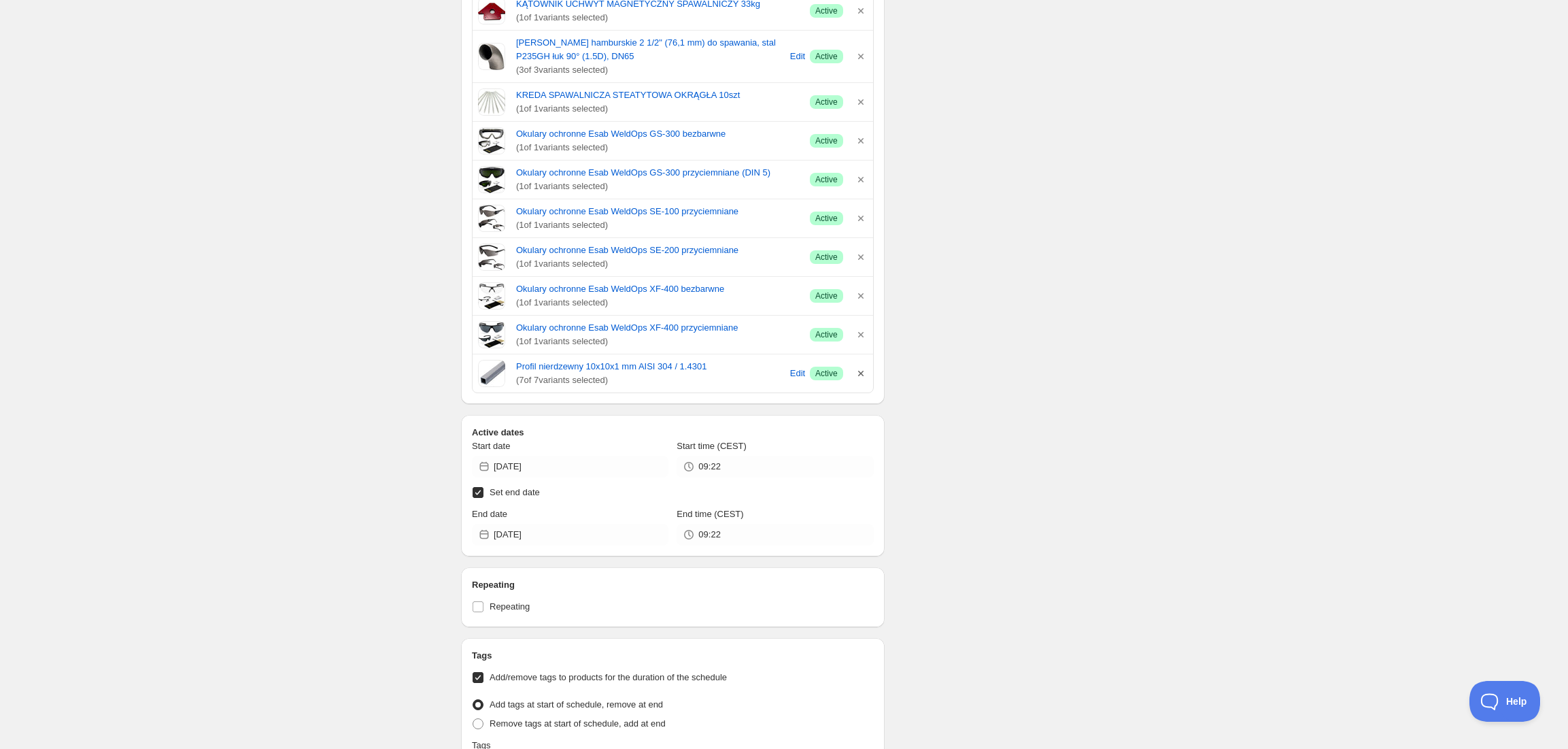
click at [860, 376] on icon "button" at bounding box center [861, 373] width 5 height 5
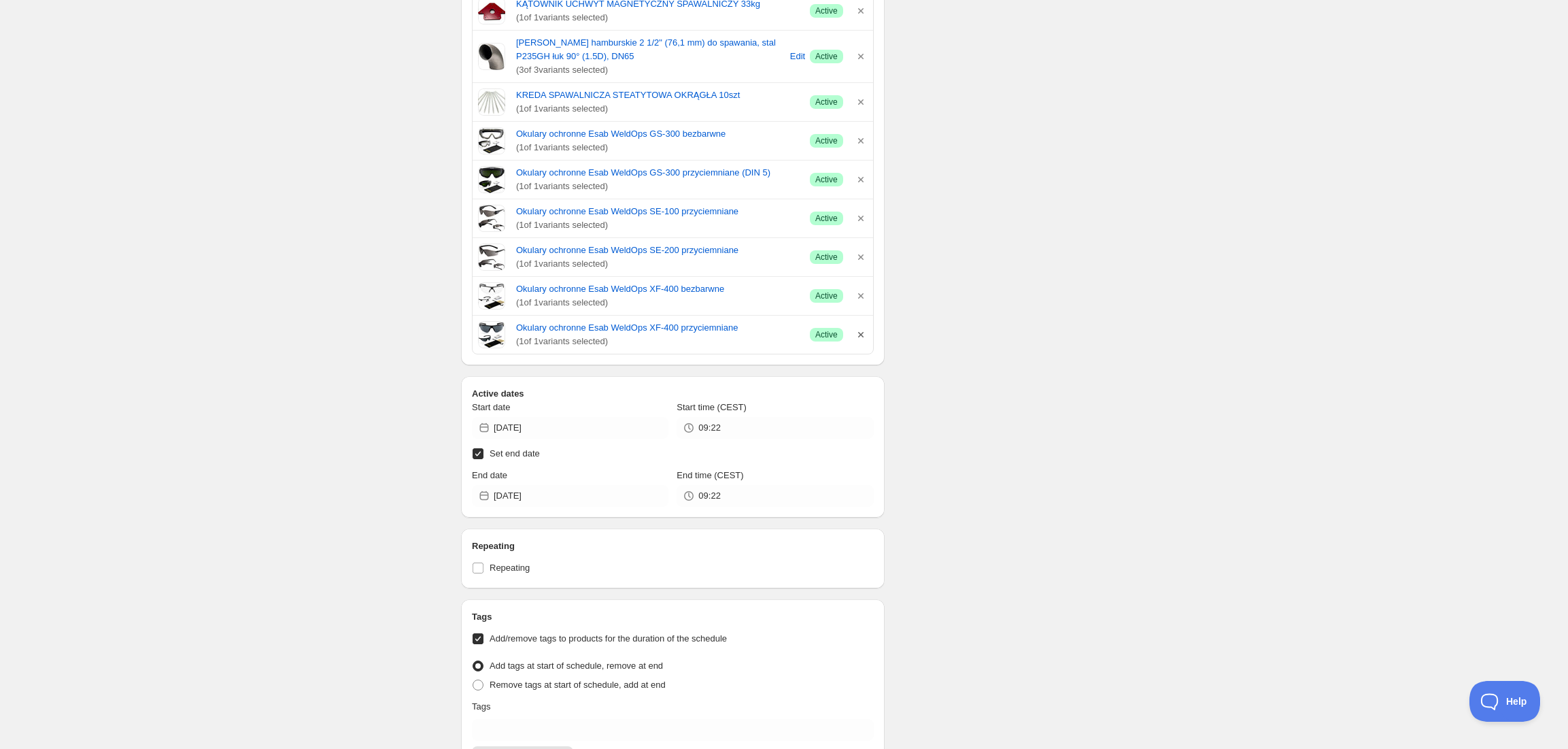
click at [857, 340] on icon "button" at bounding box center [860, 334] width 13 height 13
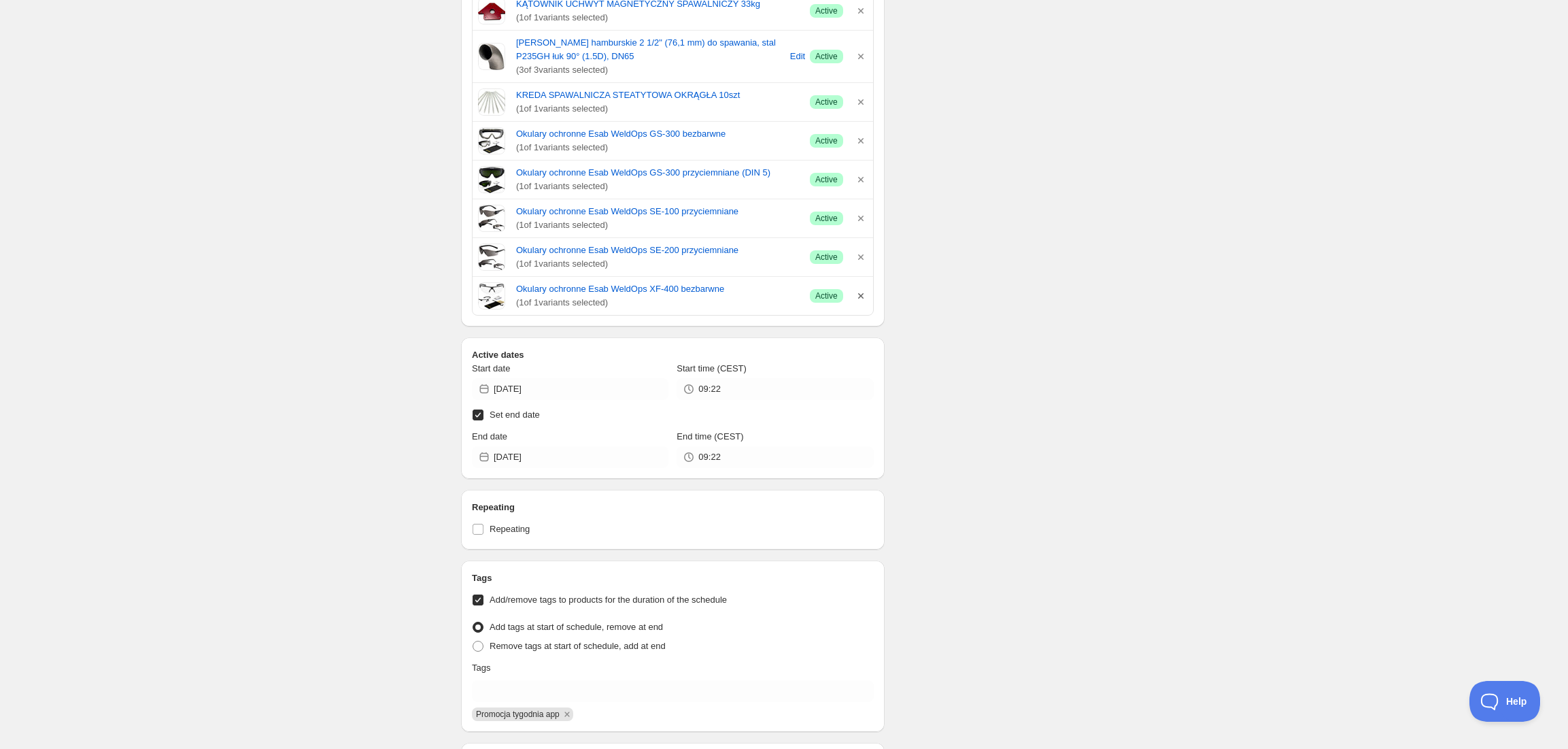
click at [856, 295] on icon "button" at bounding box center [860, 296] width 13 height 13
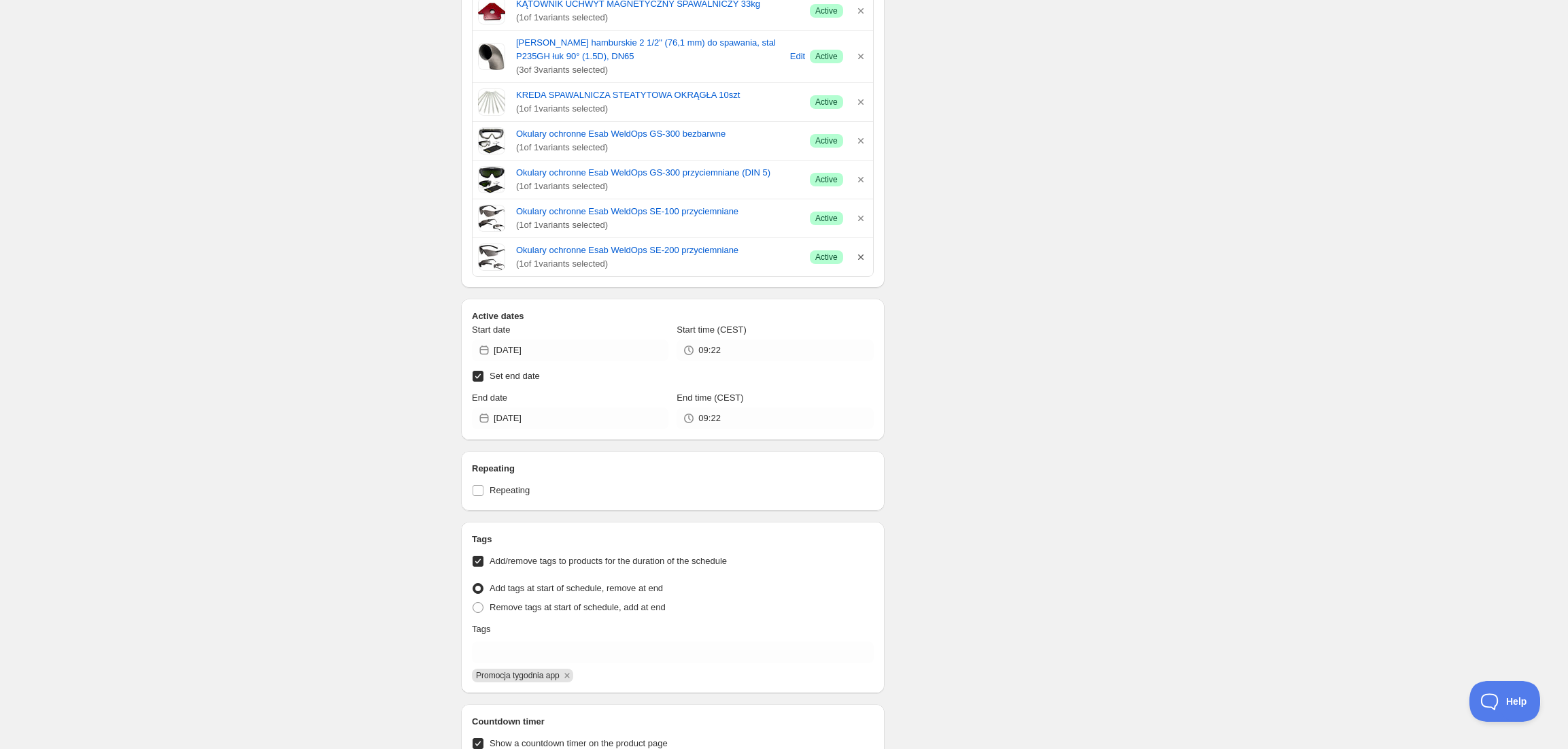
click at [863, 254] on icon "button" at bounding box center [860, 256] width 13 height 13
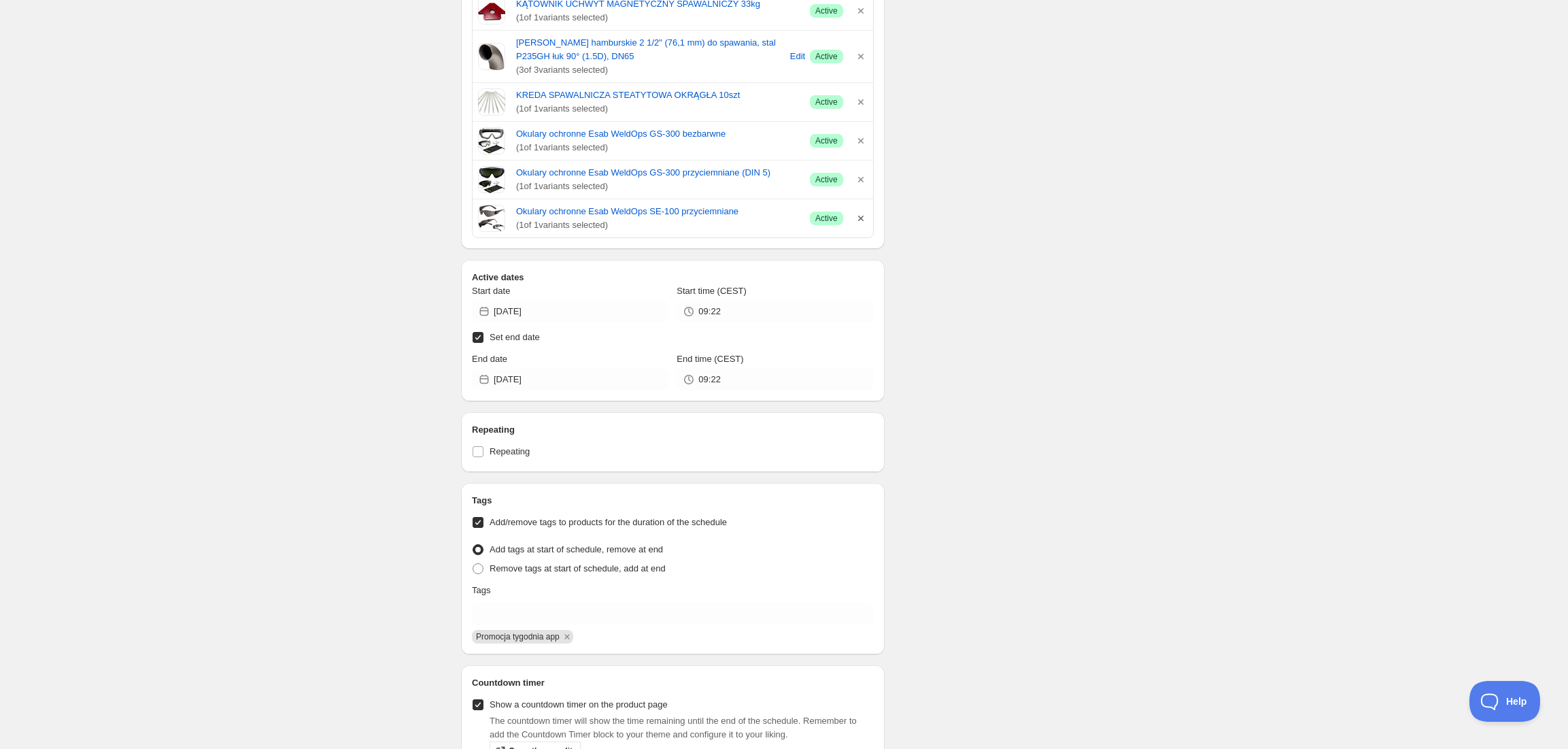
click at [860, 219] on icon "button" at bounding box center [861, 218] width 5 height 5
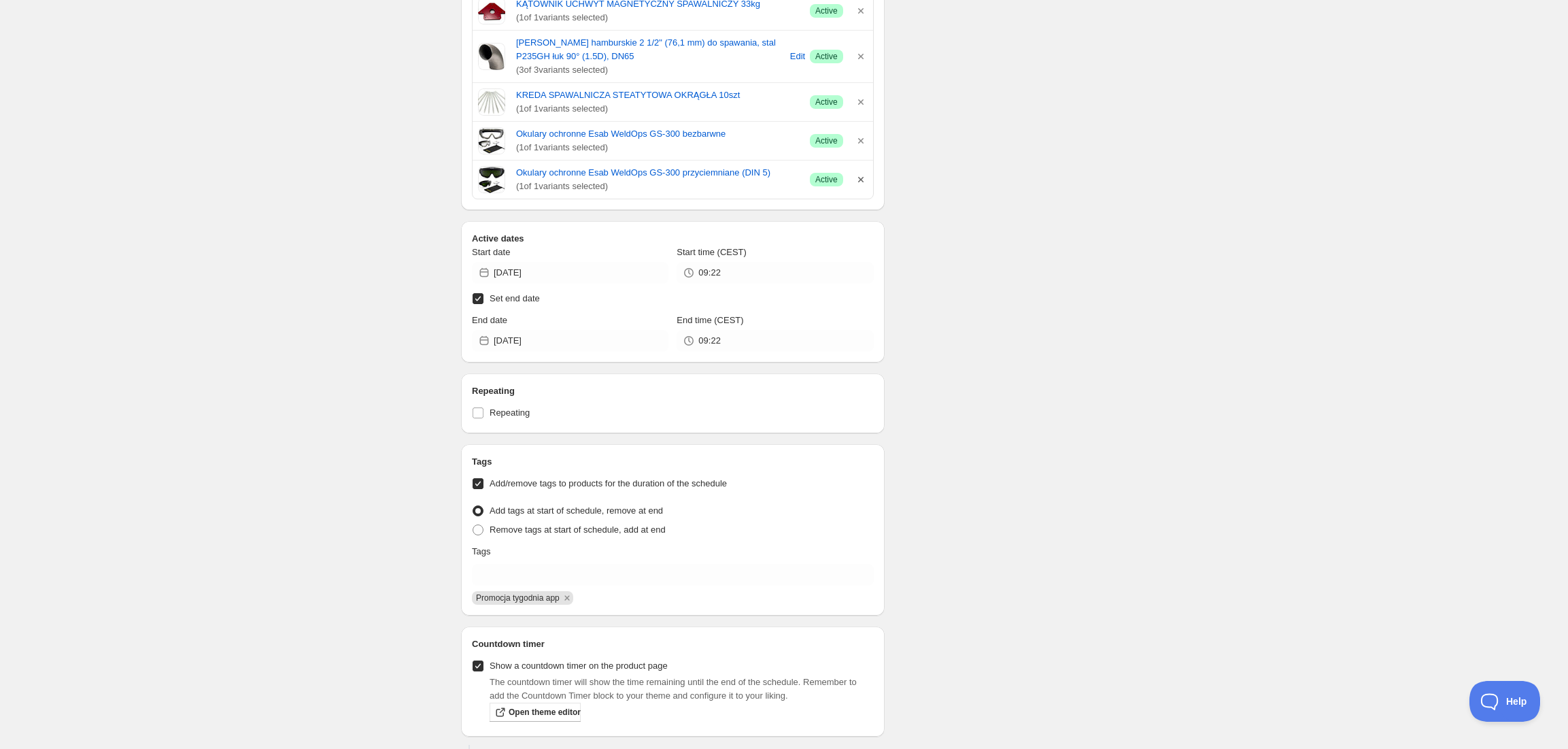
click at [857, 183] on icon "button" at bounding box center [860, 179] width 13 height 13
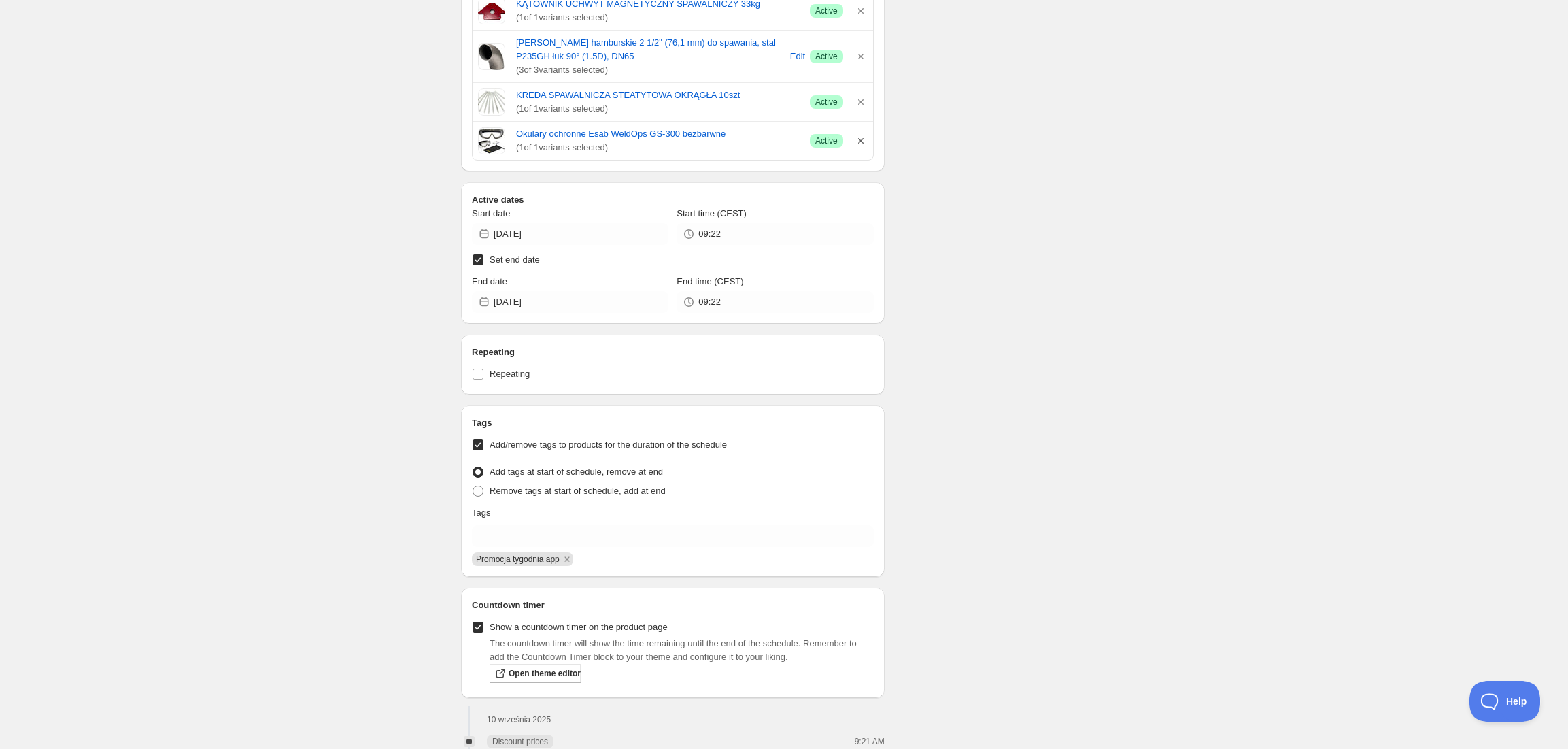
click at [865, 139] on icon "button" at bounding box center [860, 140] width 13 height 13
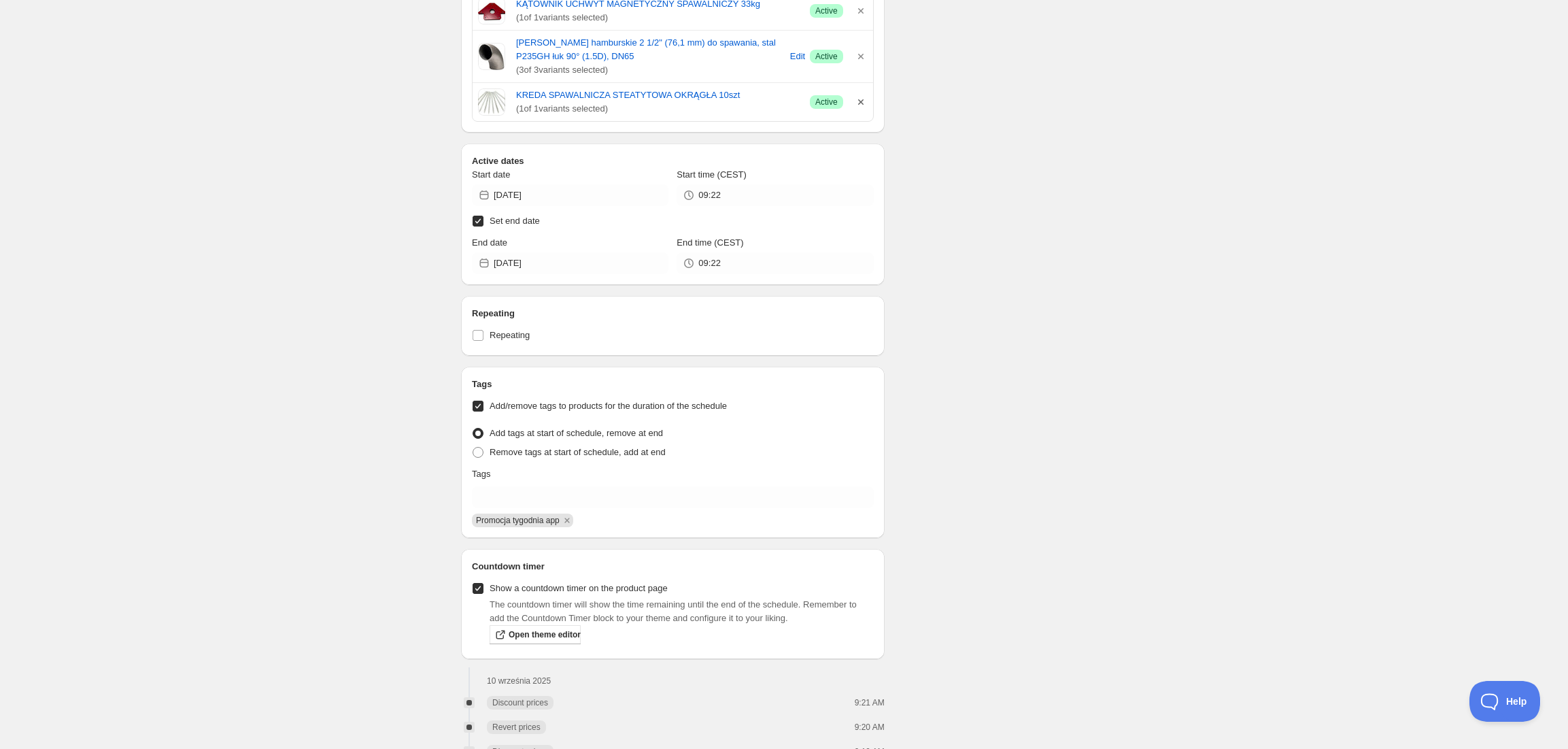
click at [860, 103] on icon "button" at bounding box center [861, 102] width 5 height 5
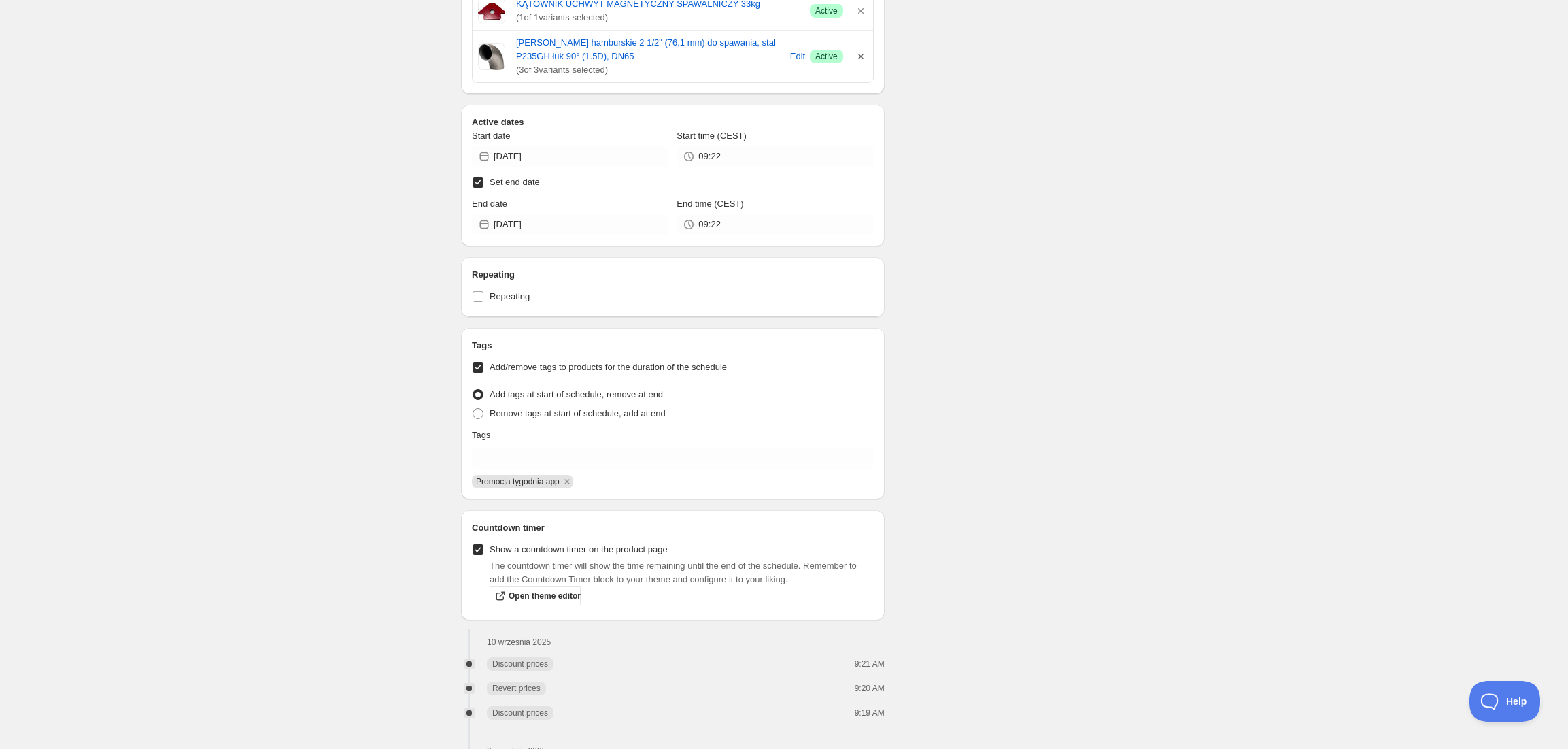
click at [862, 63] on icon "button" at bounding box center [860, 56] width 13 height 13
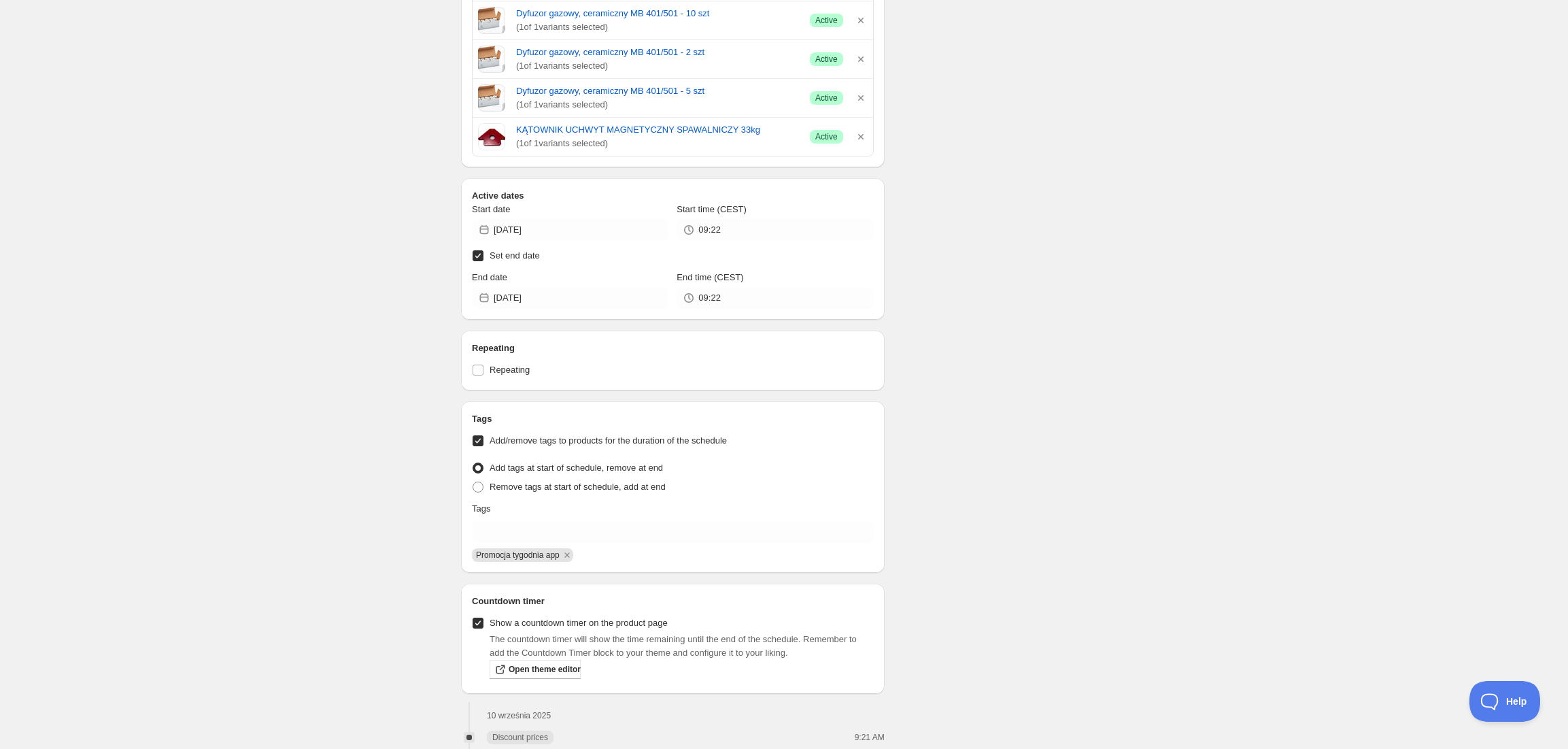
scroll to position [727, 0]
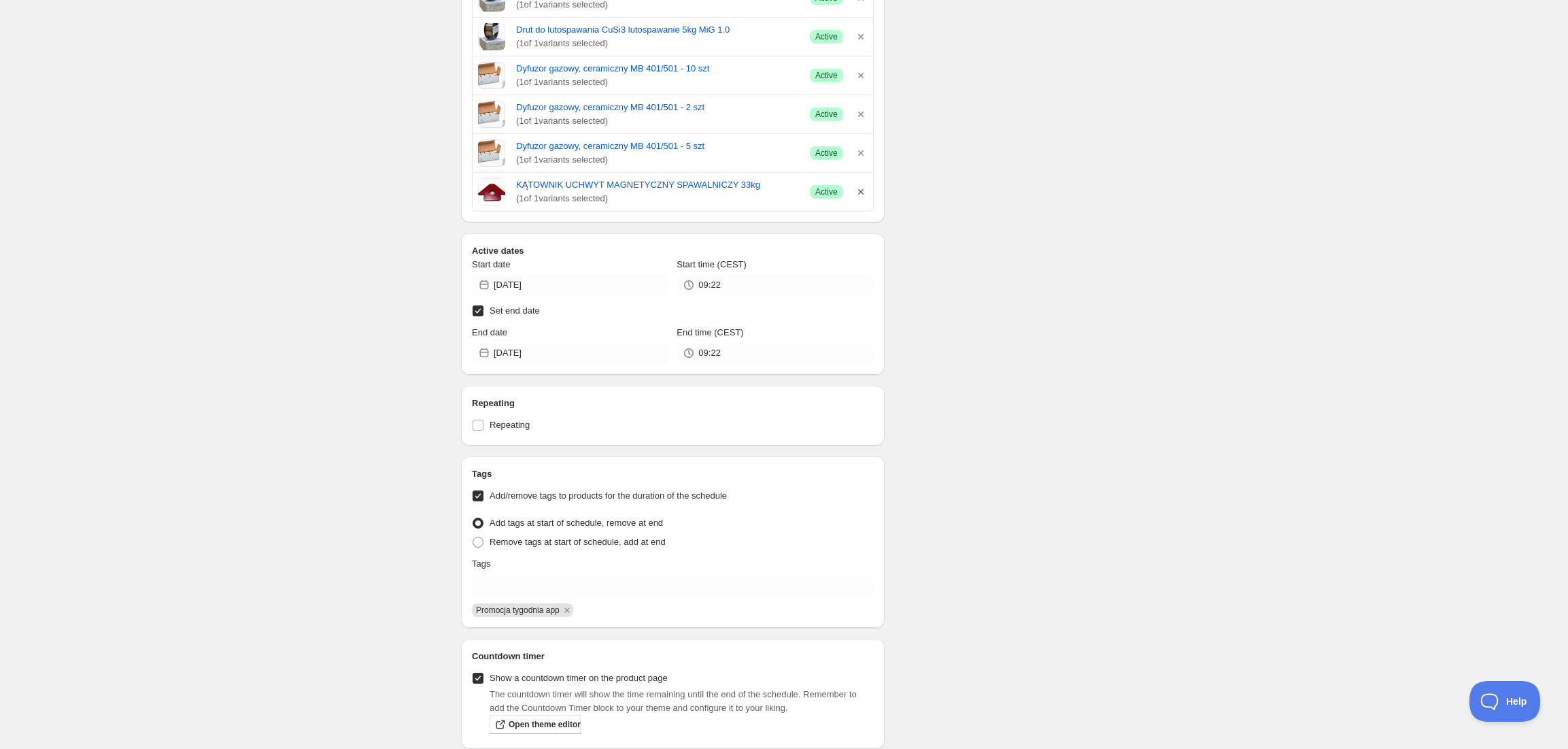
click at [866, 197] on icon "button" at bounding box center [860, 192] width 13 height 13
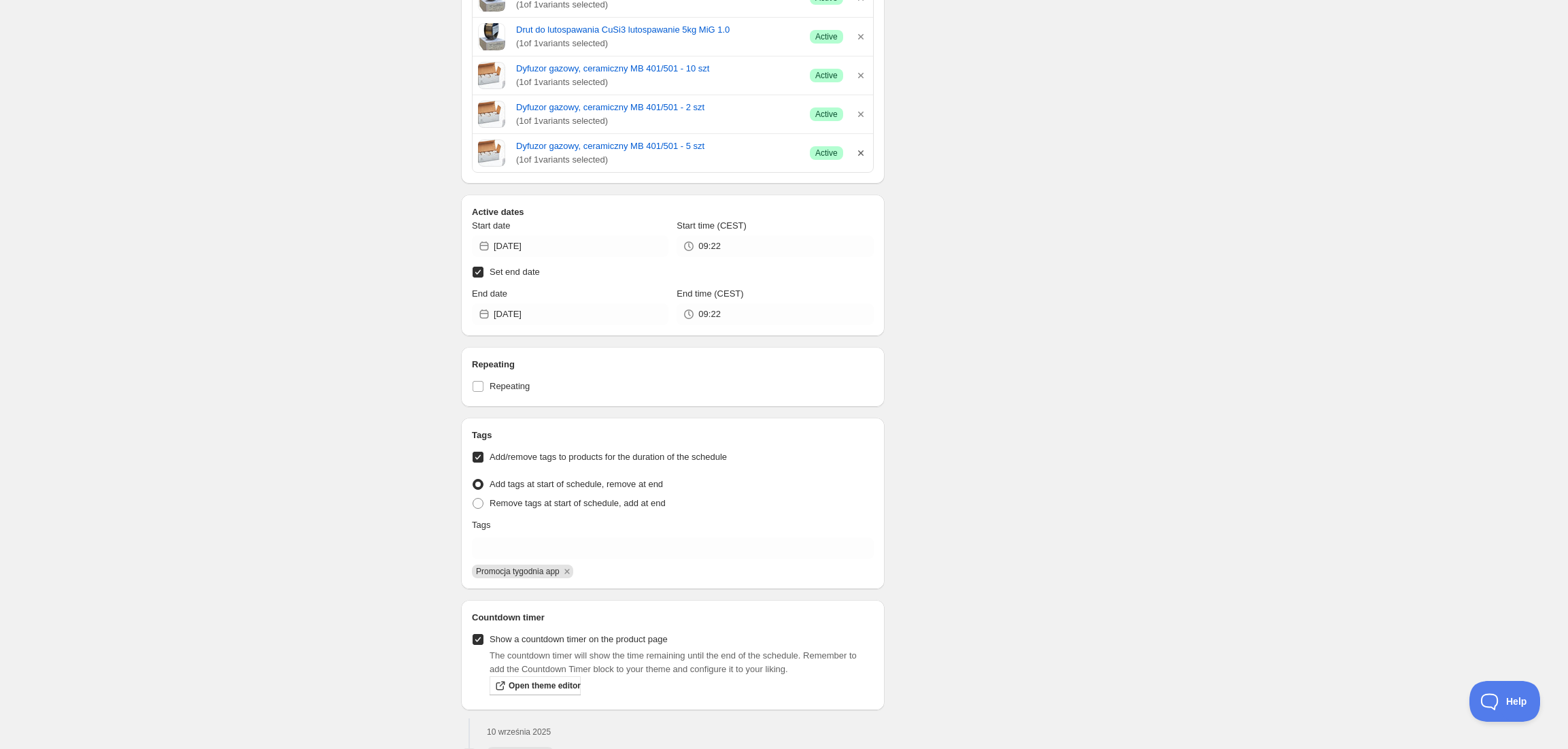
click at [863, 150] on icon "button" at bounding box center [860, 153] width 13 height 13
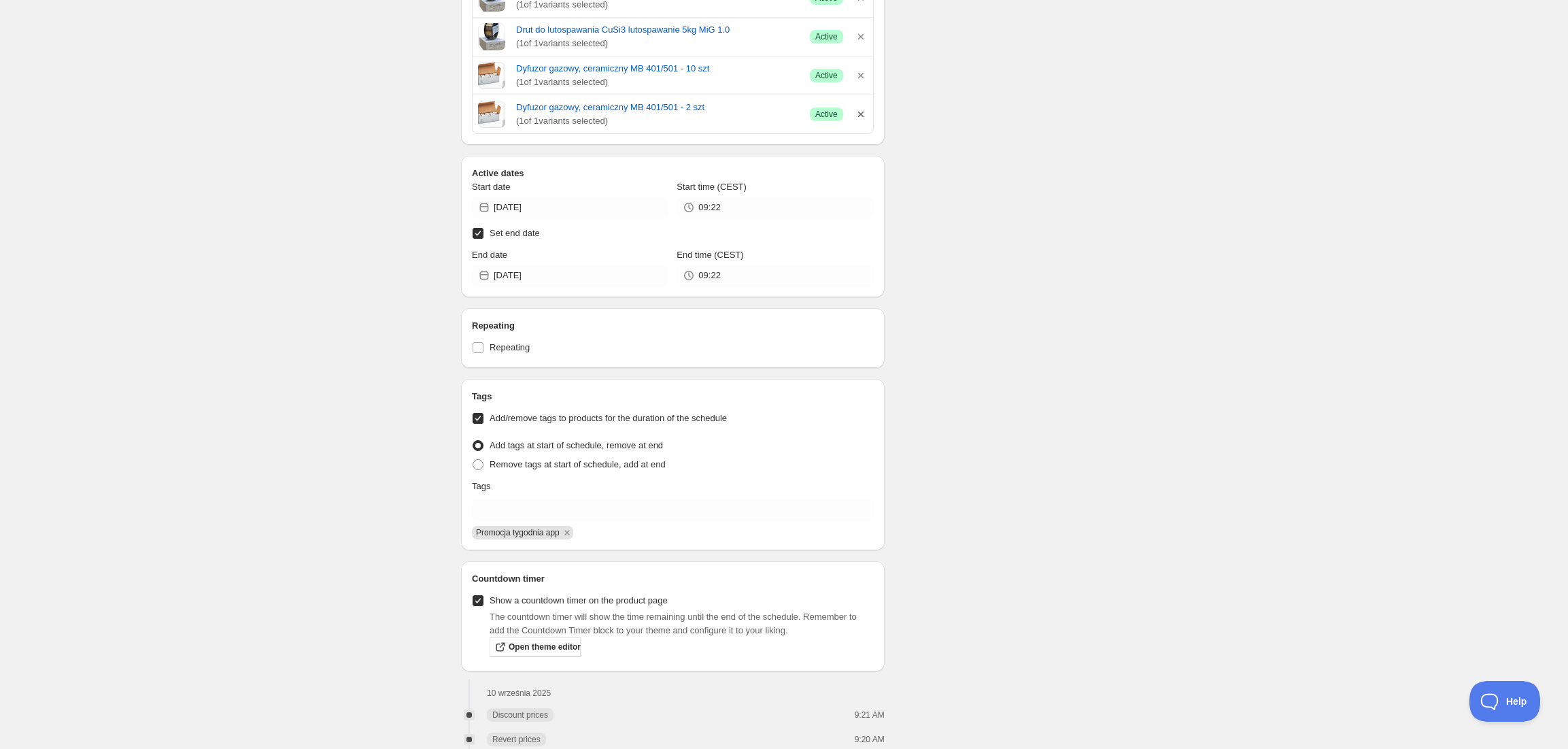
click at [862, 111] on icon "button" at bounding box center [860, 114] width 13 height 13
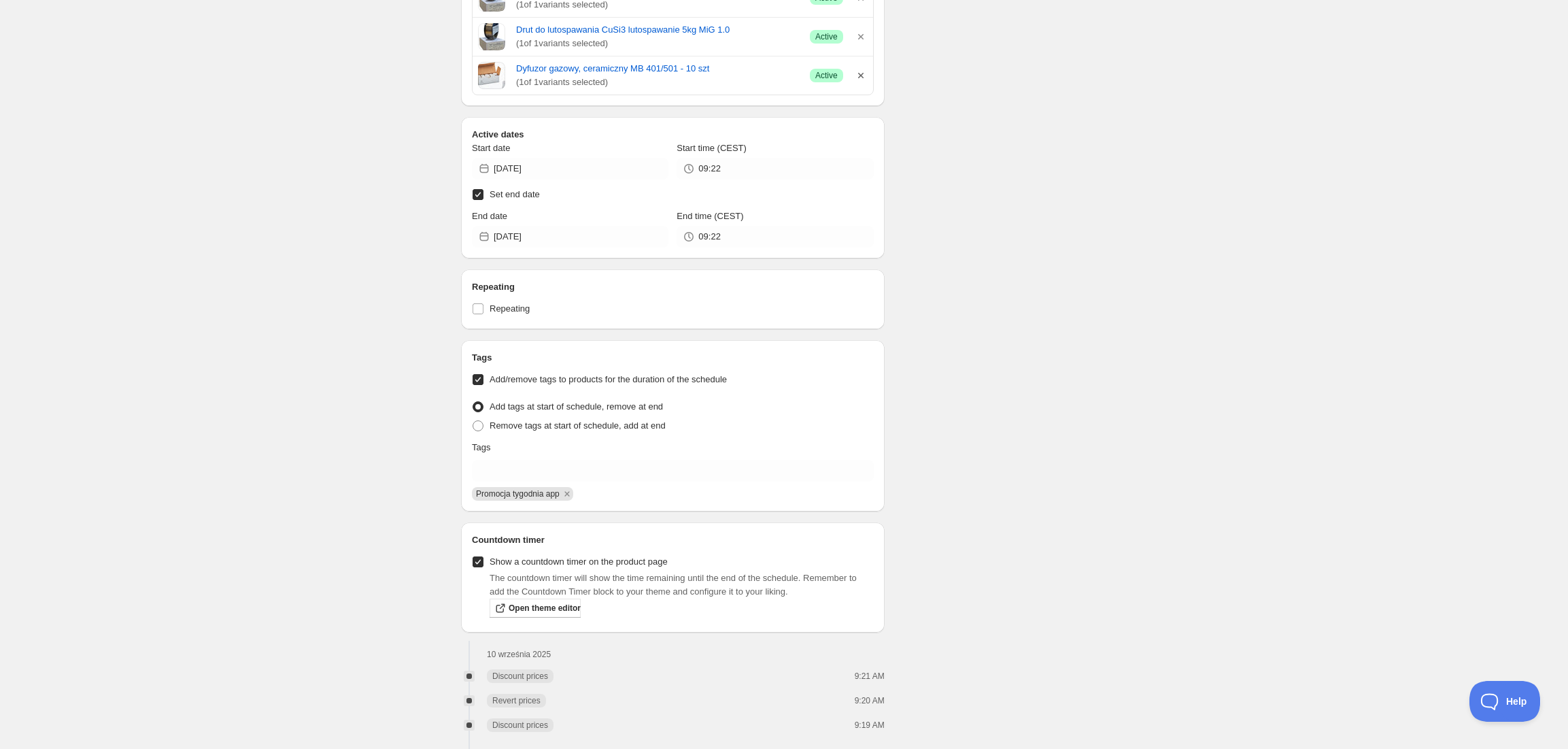
click at [857, 83] on icon "button" at bounding box center [860, 75] width 13 height 13
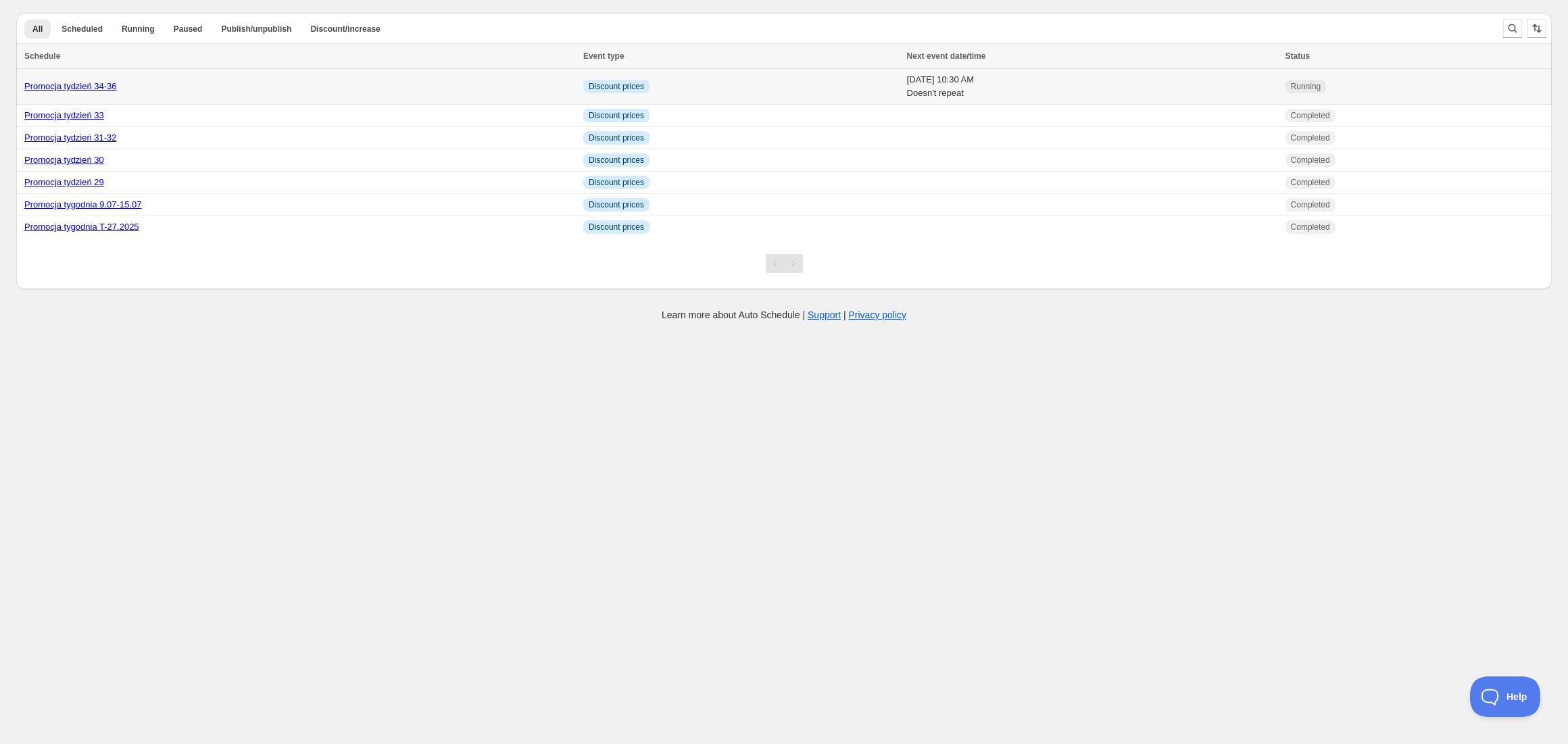
click at [69, 85] on link "Promocja tydzień 34-36" at bounding box center [71, 86] width 93 height 10
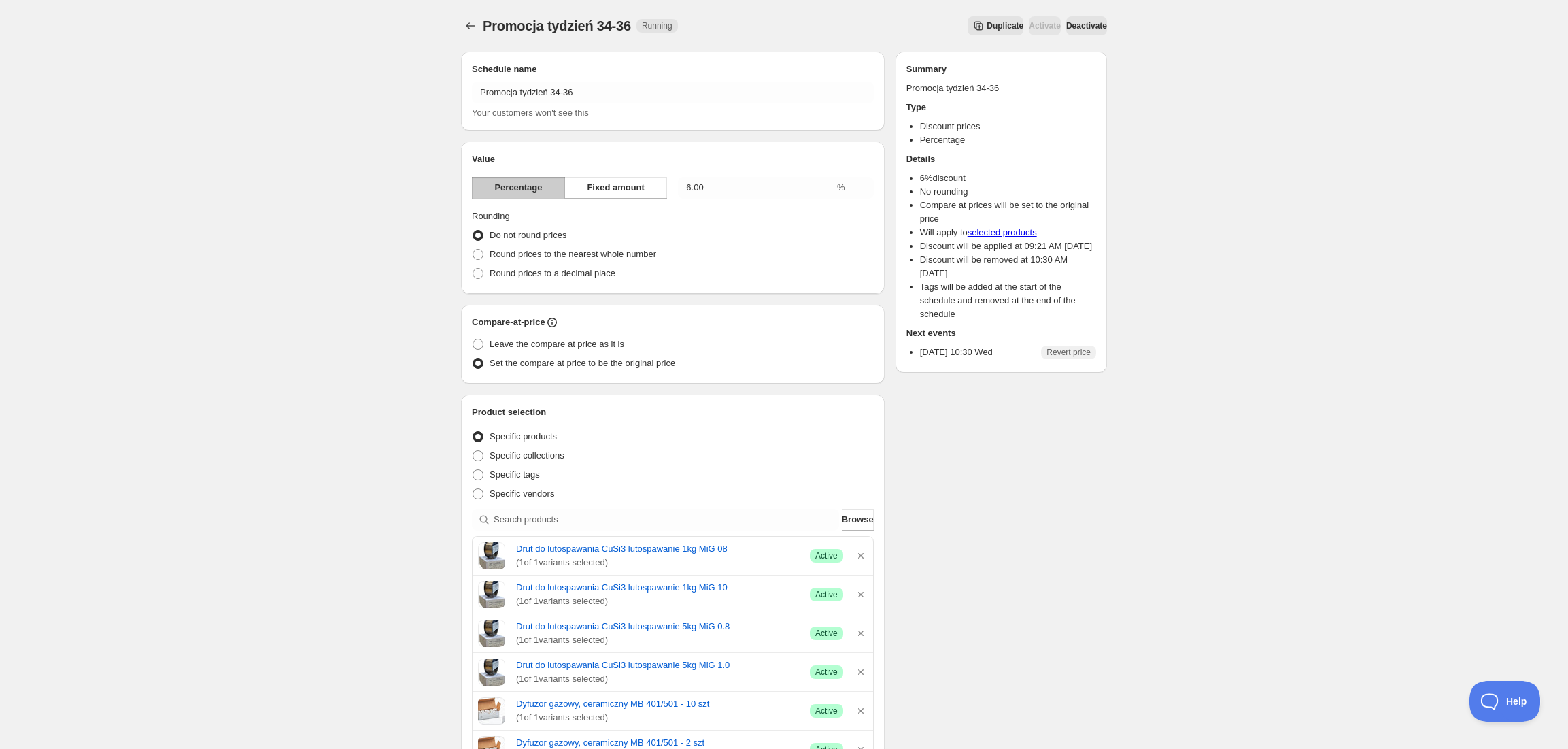
click at [1082, 24] on span "Deactivate" at bounding box center [1086, 26] width 40 height 11
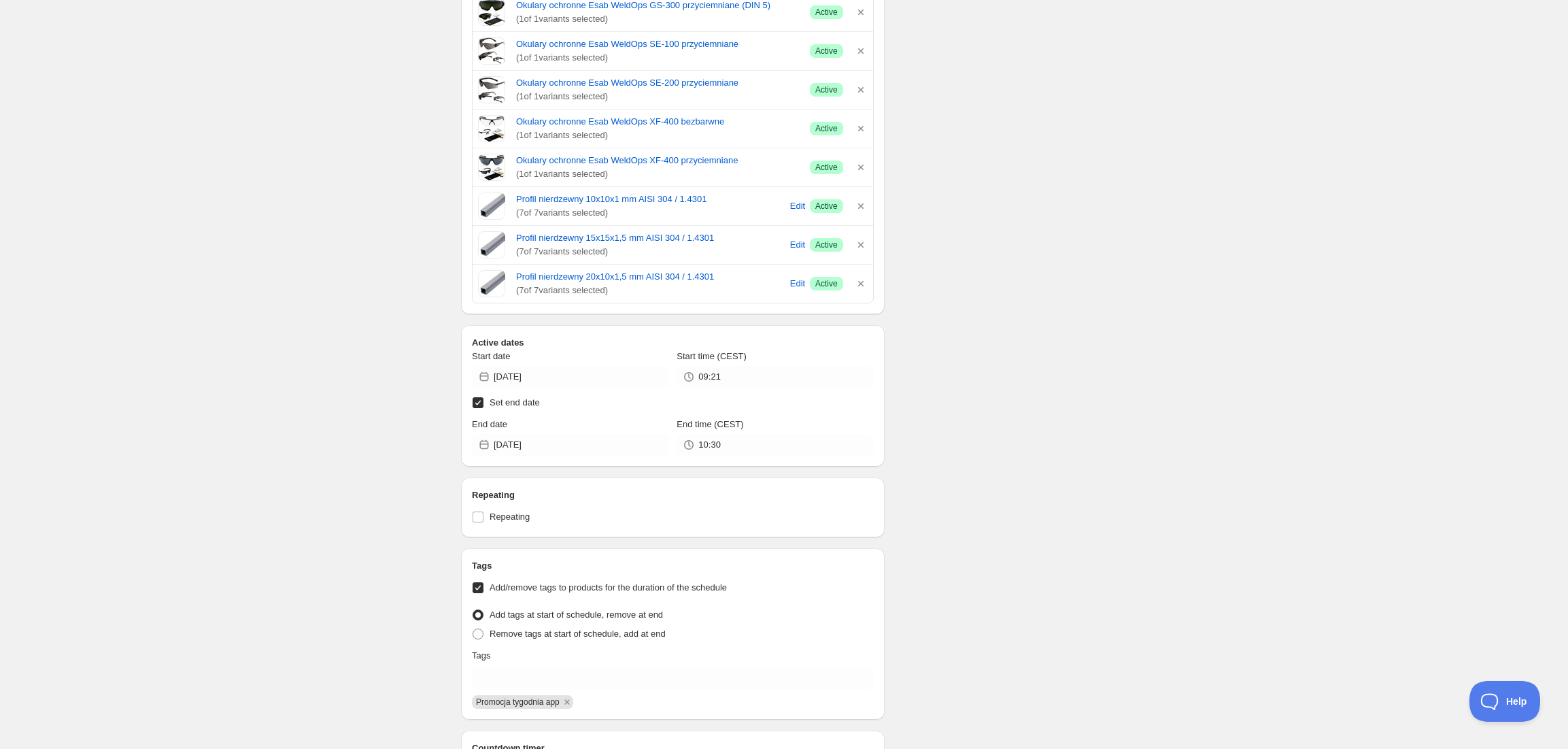
scroll to position [906, 0]
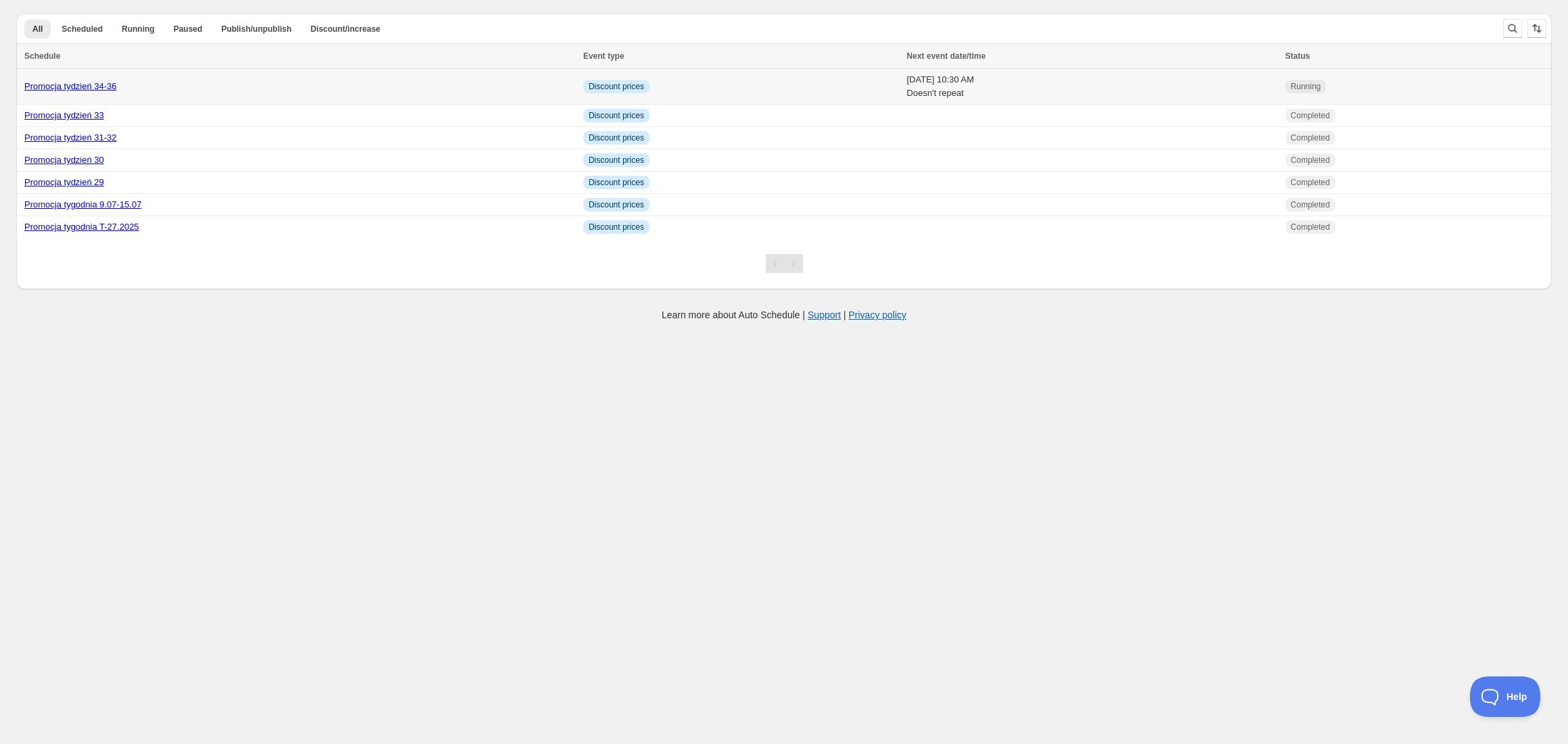
click at [73, 82] on link "Promocja tydzień 34-36" at bounding box center [71, 86] width 93 height 10
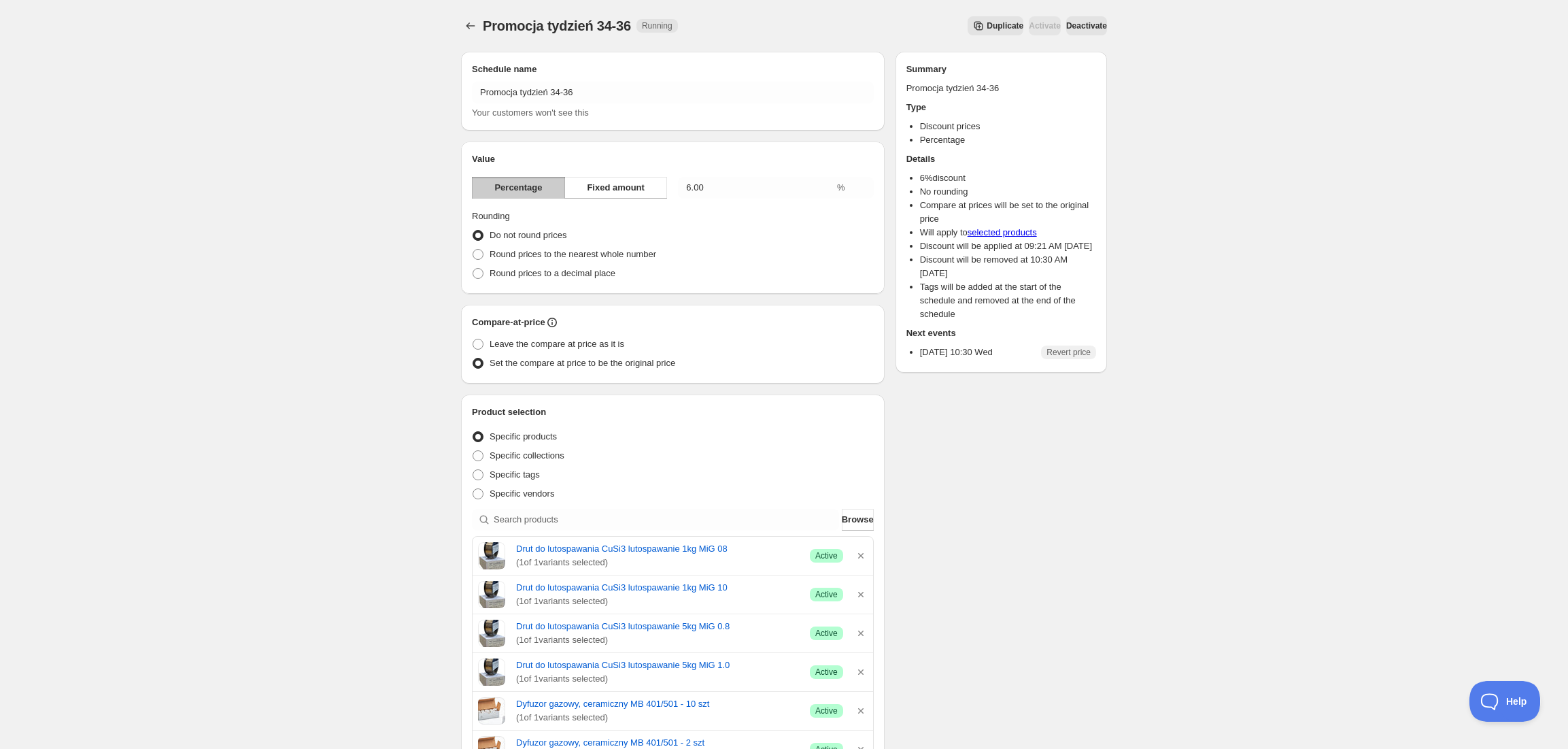
click at [1081, 26] on span "Deactivate" at bounding box center [1086, 26] width 40 height 11
